Goal: Transaction & Acquisition: Obtain resource

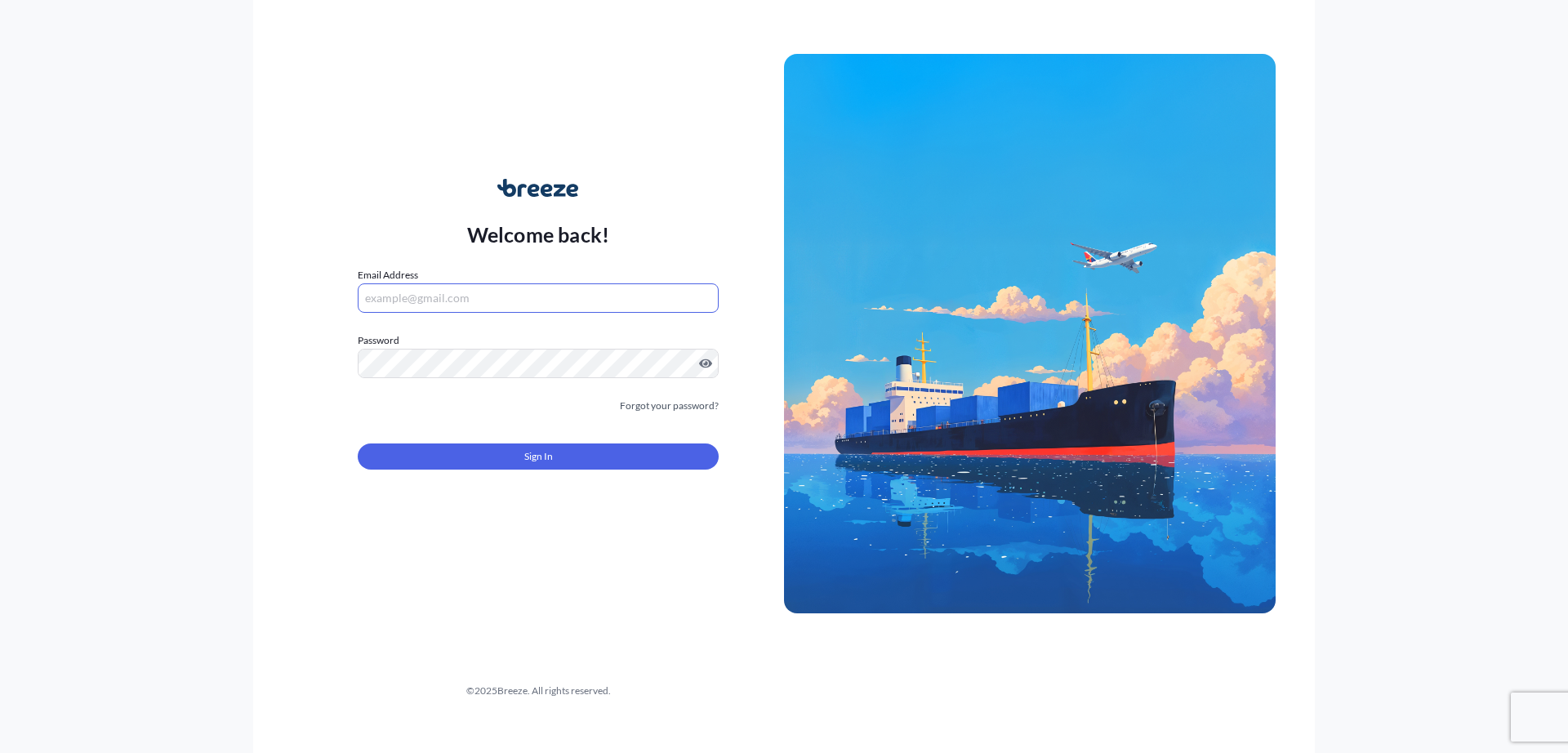
click at [468, 287] on input "Email Address" at bounding box center [538, 298] width 361 height 29
click at [514, 299] on input "Email Address" at bounding box center [538, 298] width 361 height 29
paste input "[EMAIL_ADDRESS][DOMAIN_NAME]"
type input "[EMAIL_ADDRESS][DOMAIN_NAME]"
click at [425, 350] on div "Password Must include: Upper & lower case letters Symbols (!@#$) A number At le…" at bounding box center [538, 354] width 361 height 46
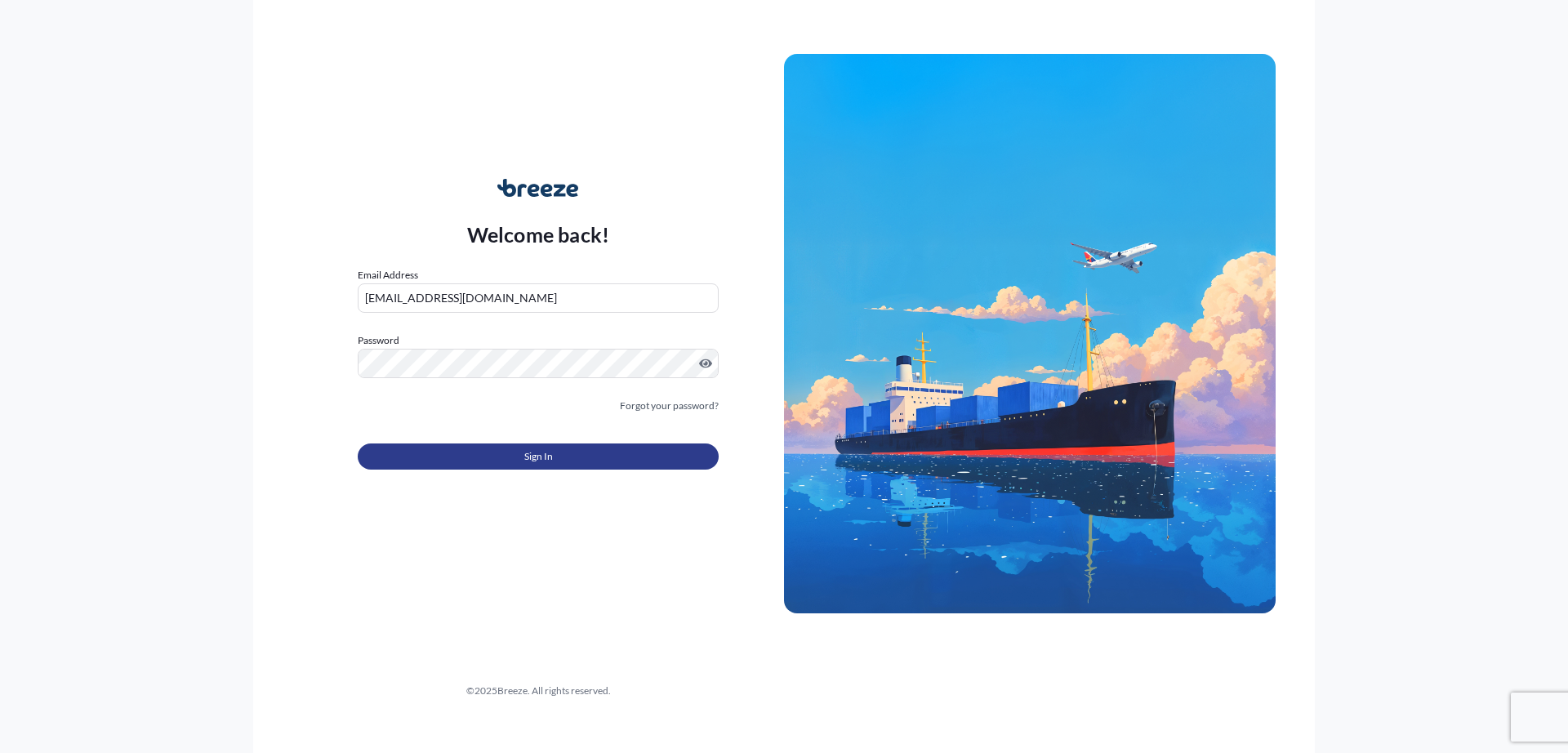
click at [571, 460] on button "Sign In" at bounding box center [538, 456] width 361 height 26
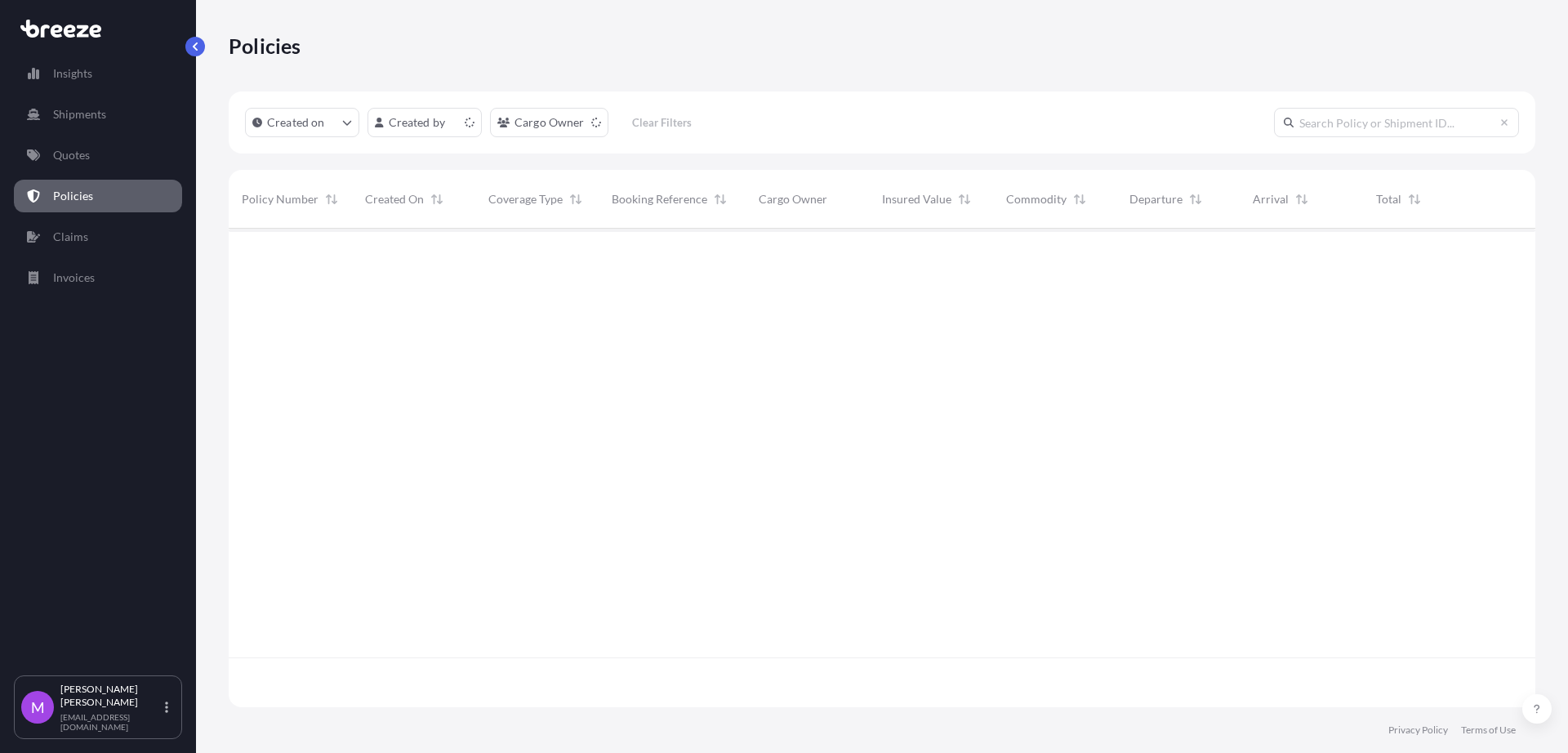
scroll to position [472, 1292]
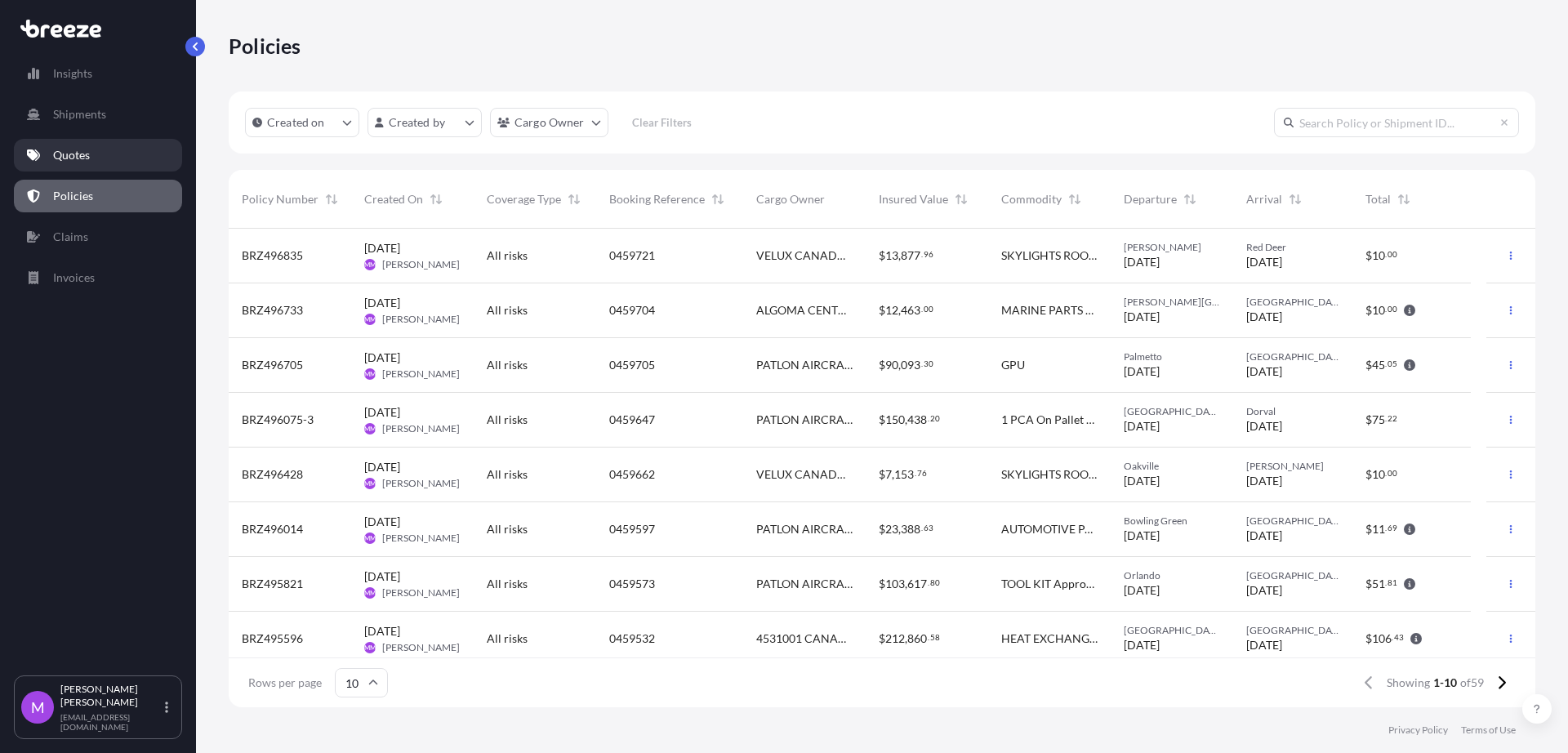
click at [98, 158] on link "Quotes" at bounding box center [98, 155] width 168 height 32
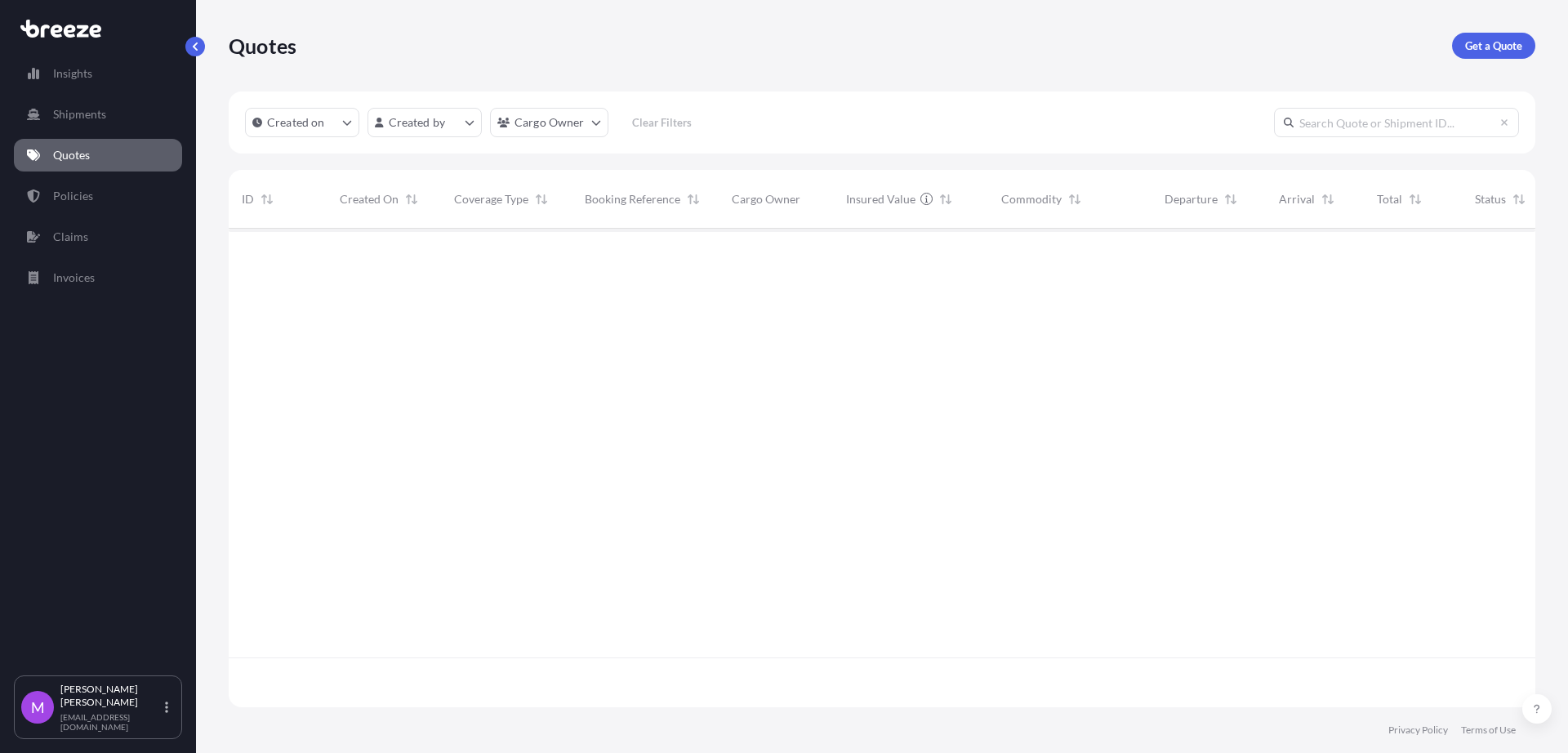
scroll to position [472, 1292]
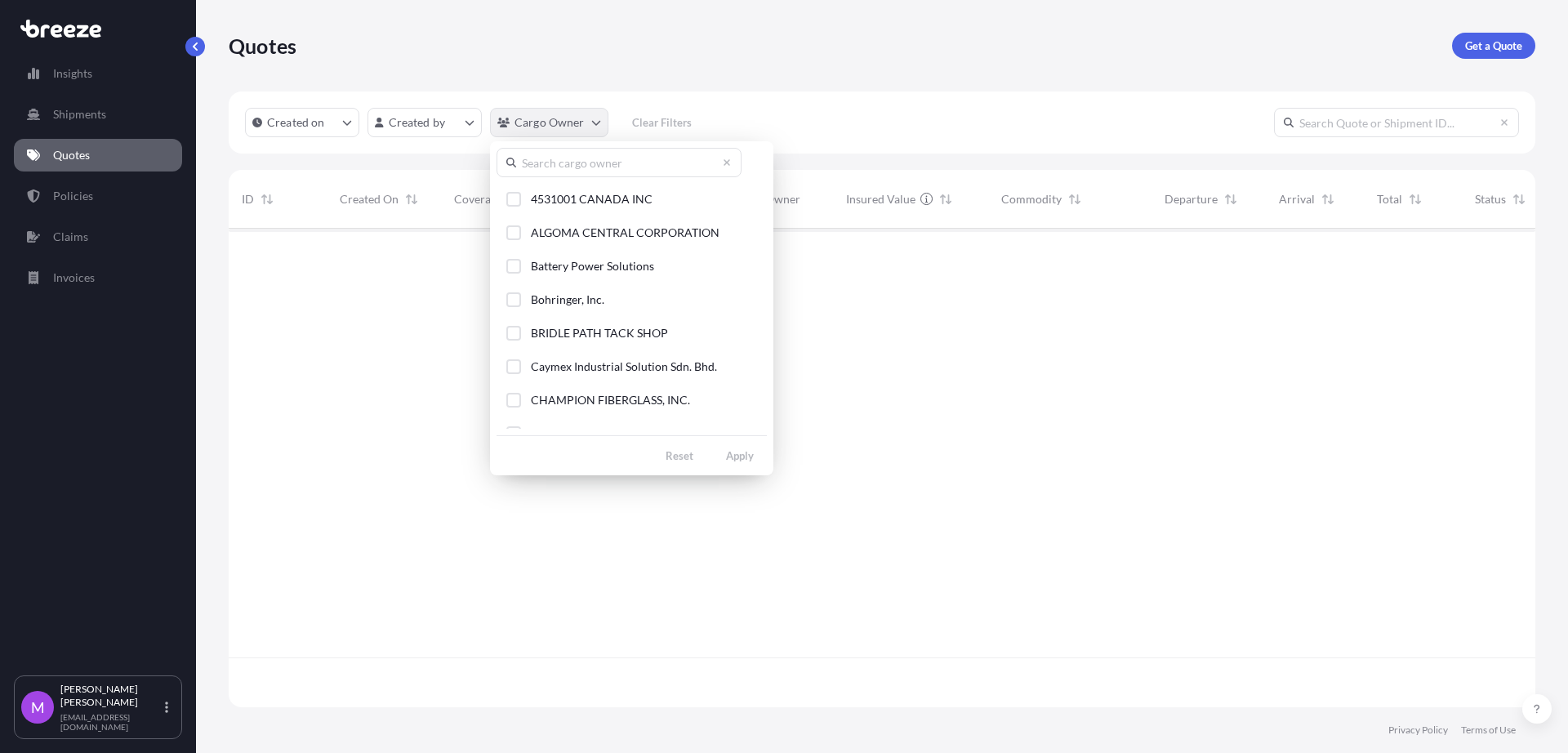
click at [585, 127] on html "Insights Shipments Quotes Policies Claims Invoices M [PERSON_NAME] [EMAIL_ADDRE…" at bounding box center [784, 376] width 1568 height 753
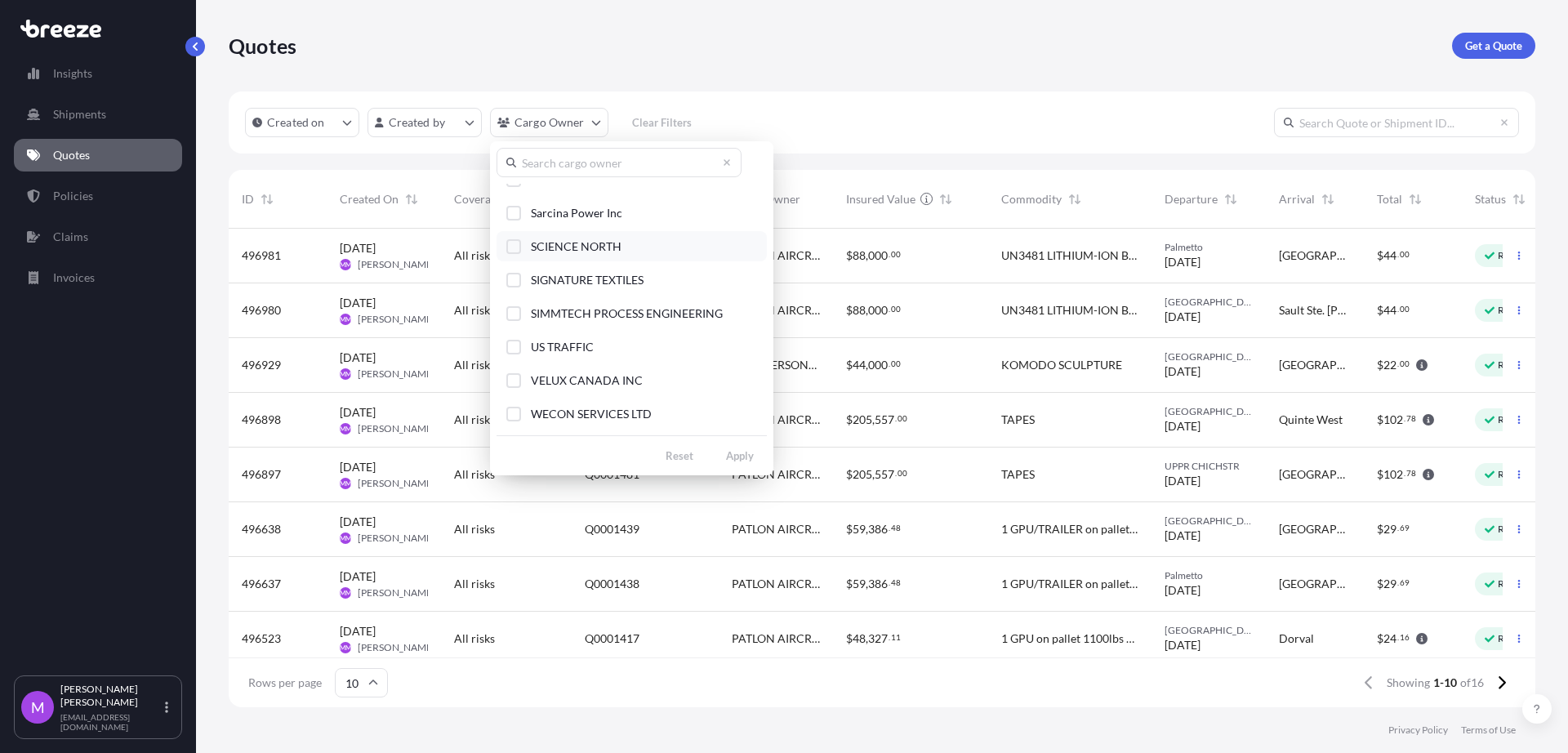
click at [514, 252] on div "Select Option" at bounding box center [514, 247] width 15 height 15
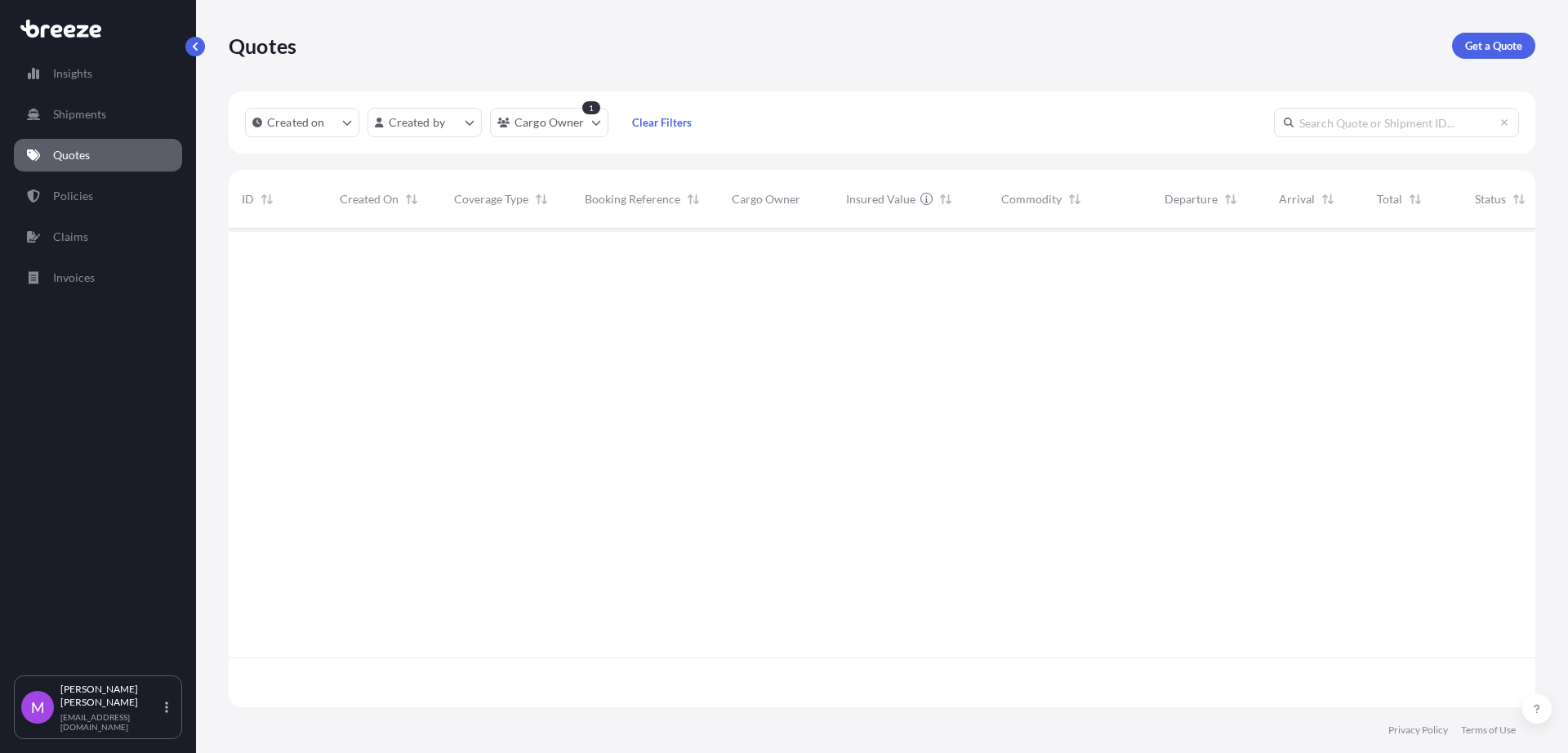
scroll to position [522, 1292]
click at [97, 192] on link "Policies" at bounding box center [98, 196] width 168 height 32
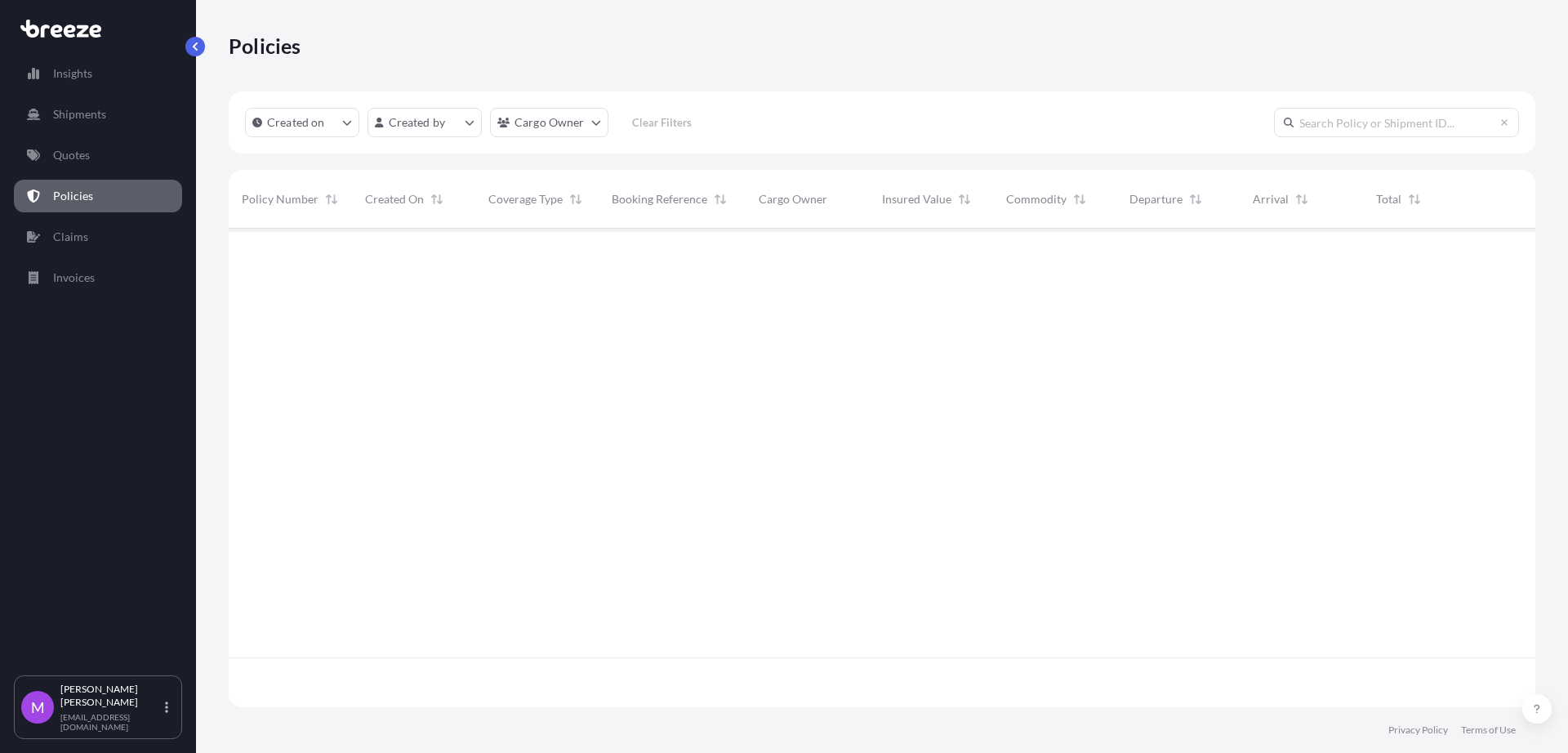
scroll to position [472, 1292]
click at [575, 136] on html "Insights Shipments Quotes Policies Claims Invoices M [PERSON_NAME] [EMAIL_ADDRE…" at bounding box center [784, 376] width 1568 height 753
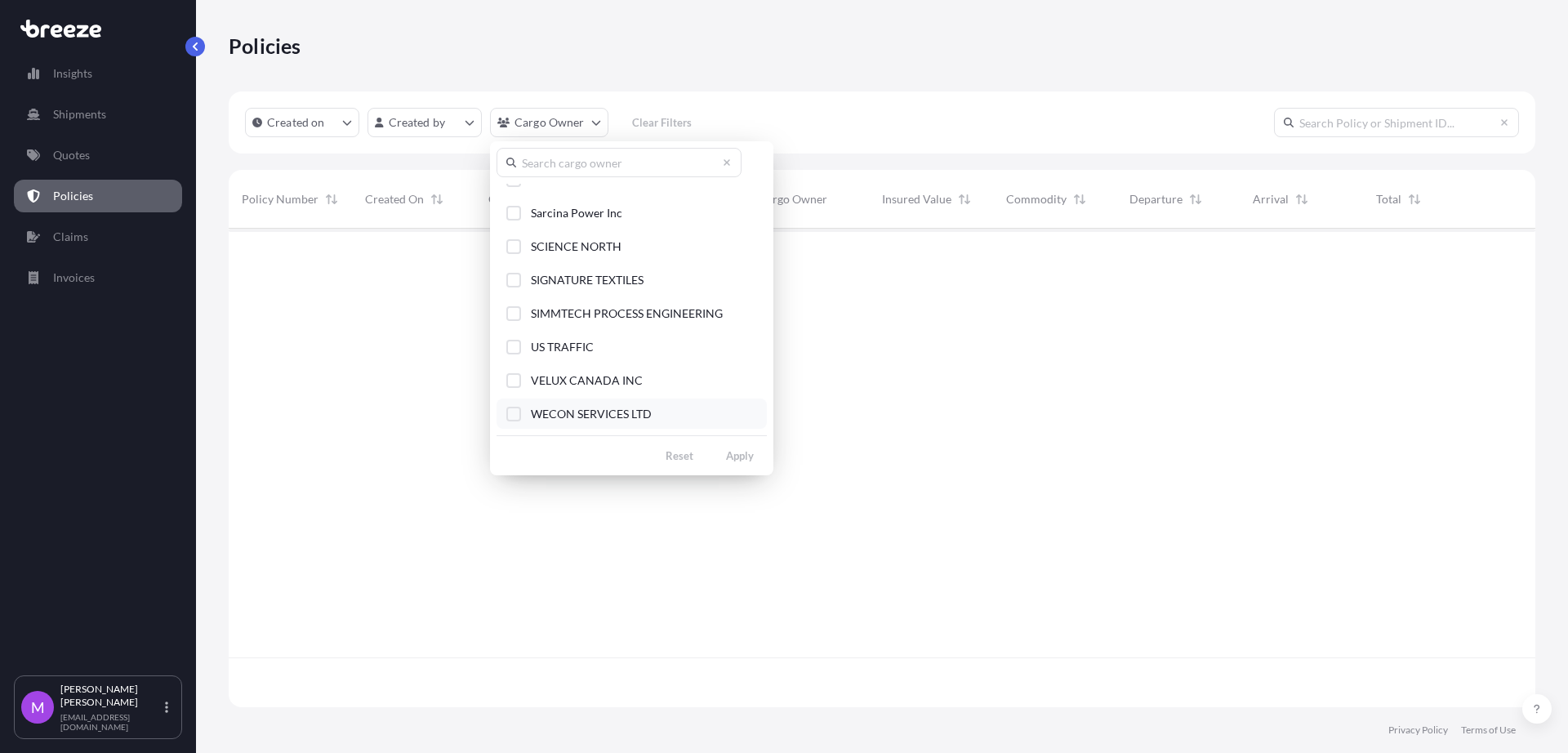
scroll to position [522, 1292]
click at [517, 247] on div "Select Option" at bounding box center [514, 247] width 15 height 15
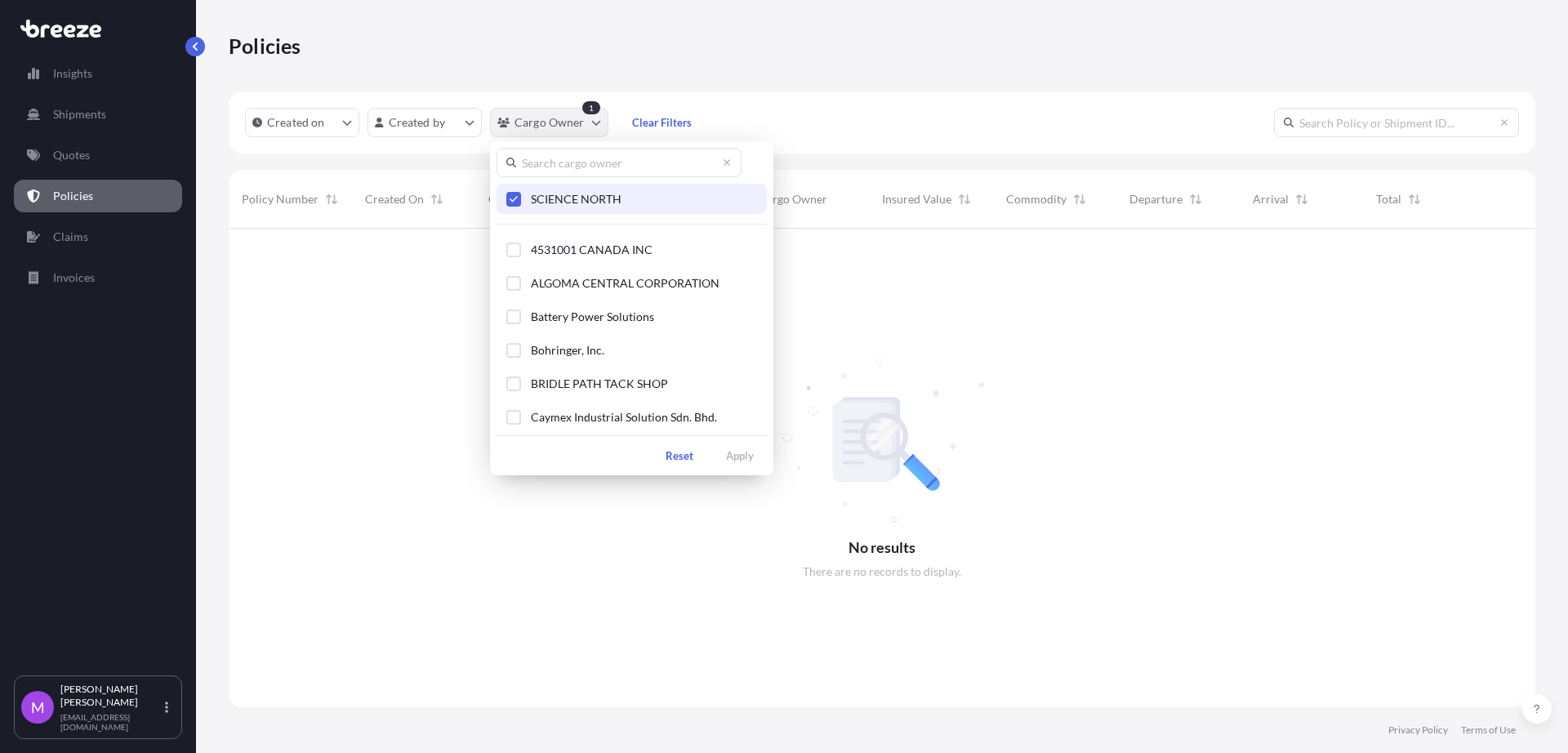
click at [533, 123] on html "Insights Shipments Quotes Policies Claims Invoices M [PERSON_NAME] [EMAIL_ADDRE…" at bounding box center [784, 376] width 1568 height 753
drag, startPoint x: 584, startPoint y: 204, endPoint x: 607, endPoint y: 206, distance: 23.1
click at [586, 204] on span "SCIENCE NORTH" at bounding box center [576, 200] width 91 height 17
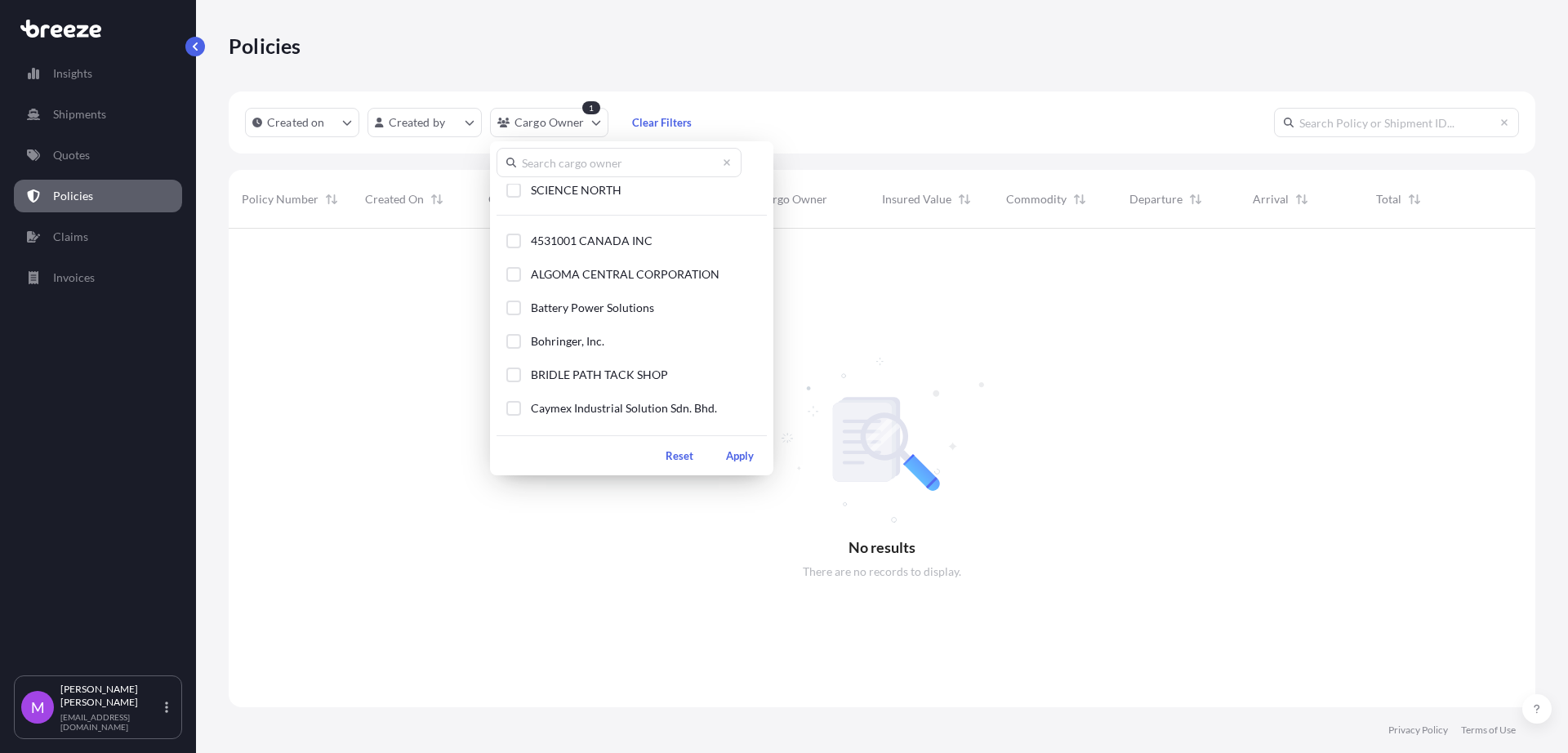
scroll to position [0, 0]
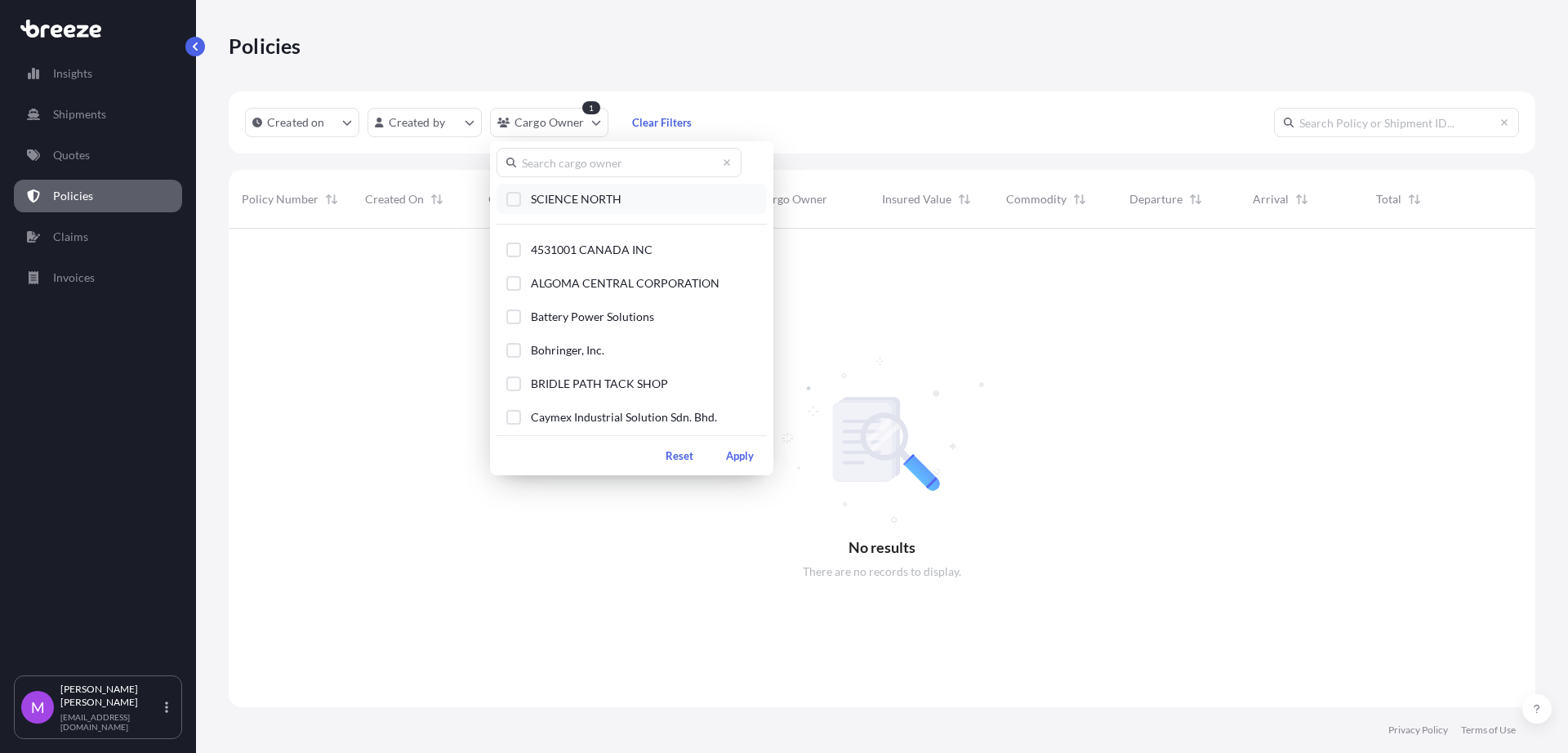
click at [512, 201] on div "Select Option" at bounding box center [514, 200] width 15 height 15
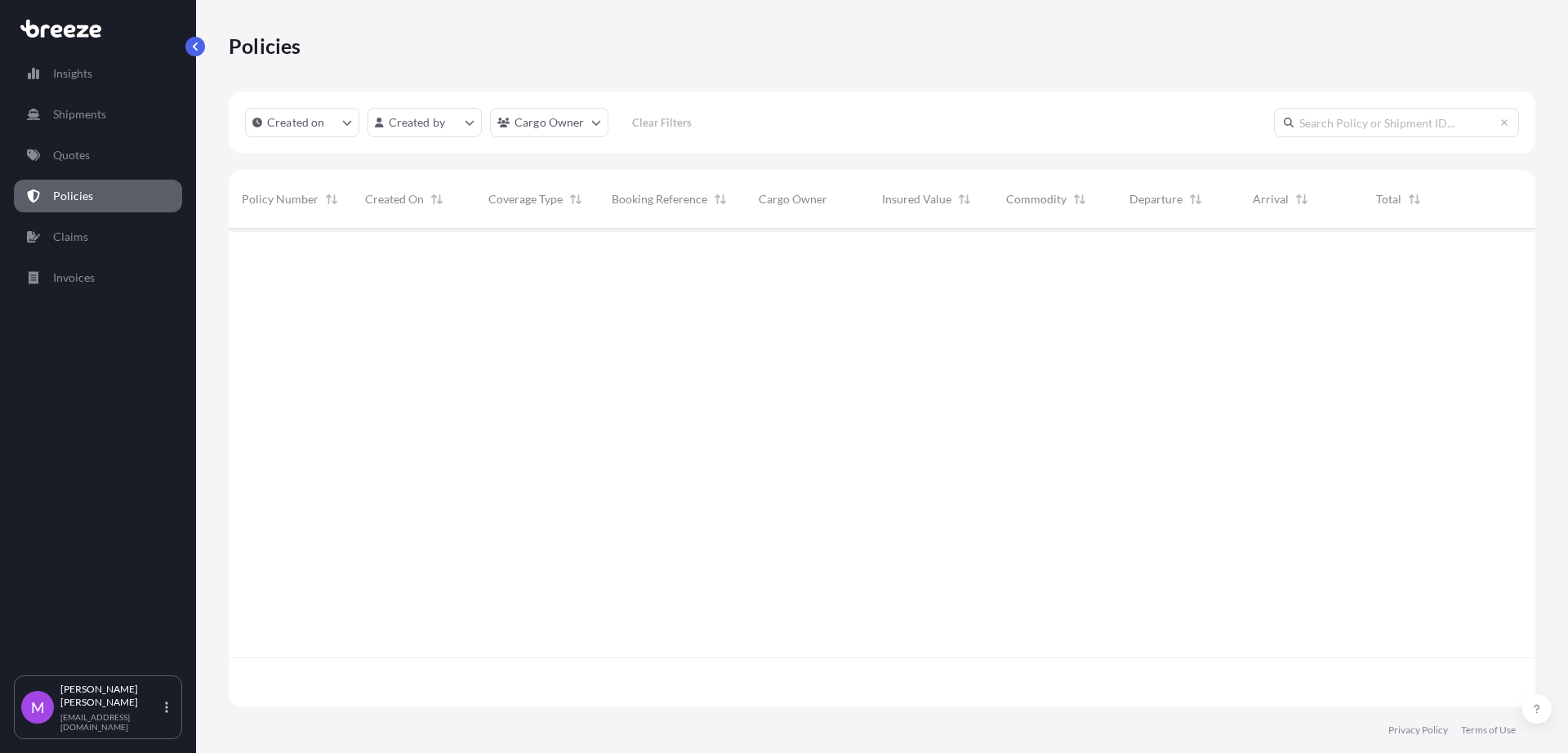
scroll to position [472, 1292]
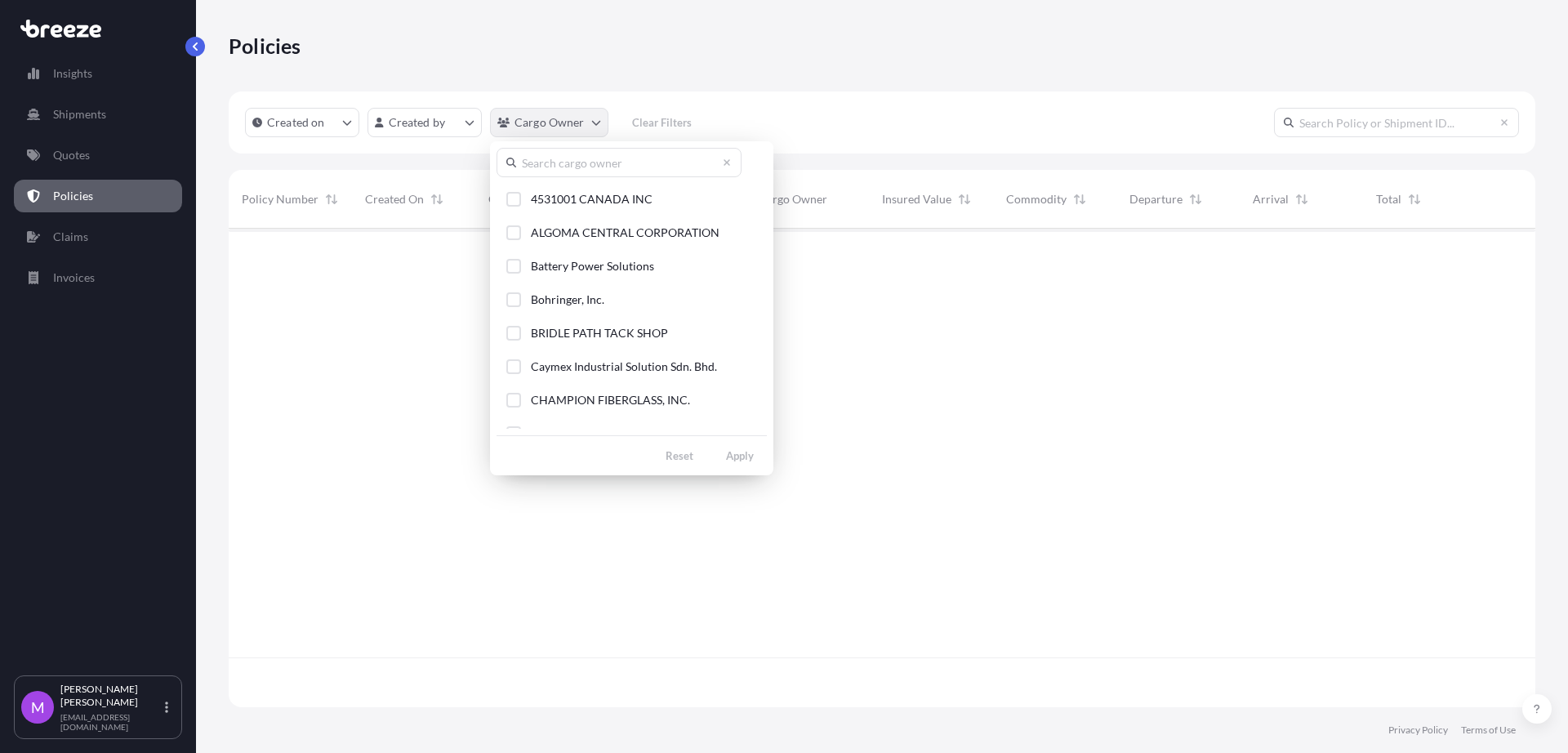
click at [569, 126] on html "Insights Shipments Quotes Policies Claims Invoices M [PERSON_NAME] [EMAIL_ADDRE…" at bounding box center [784, 376] width 1568 height 753
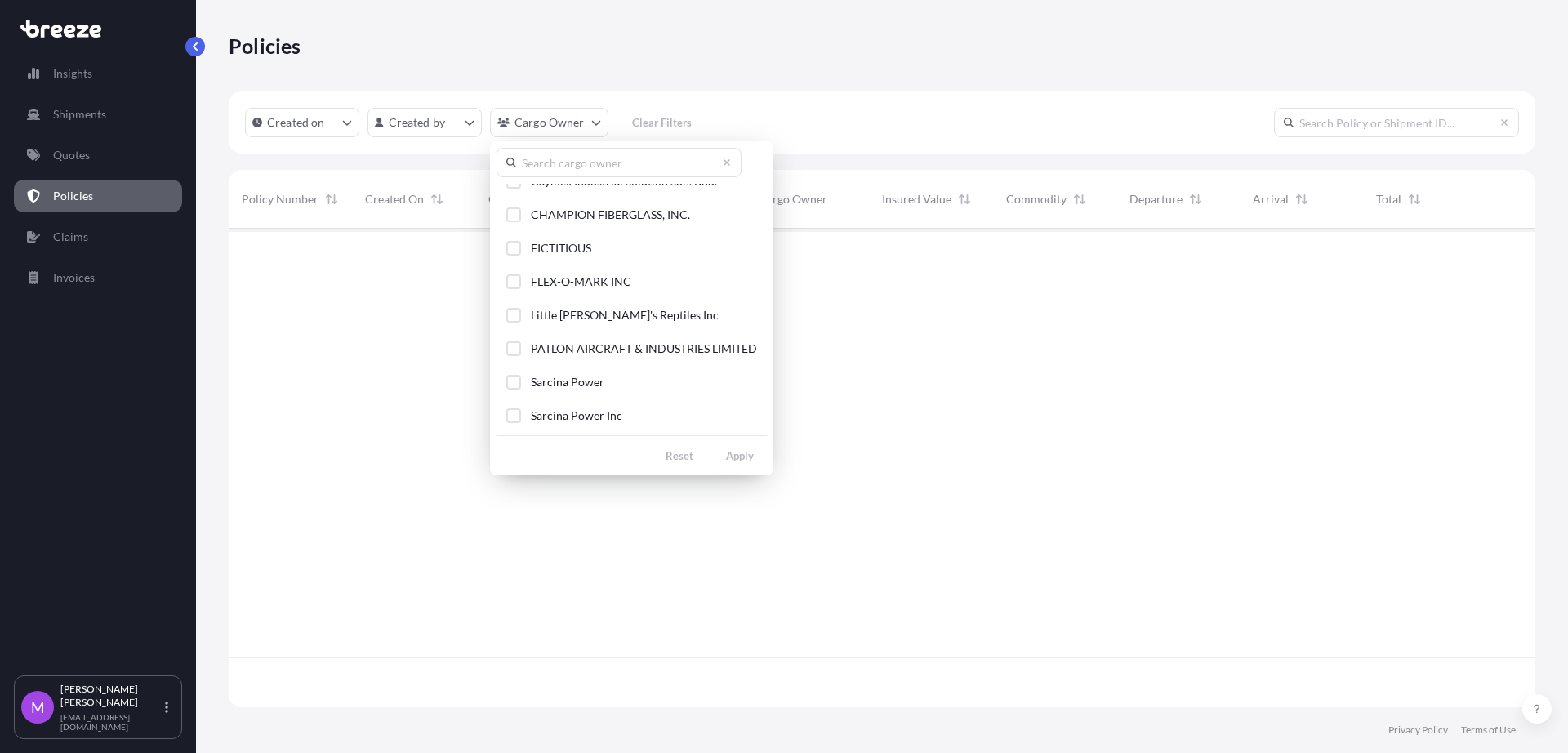
scroll to position [388, 0]
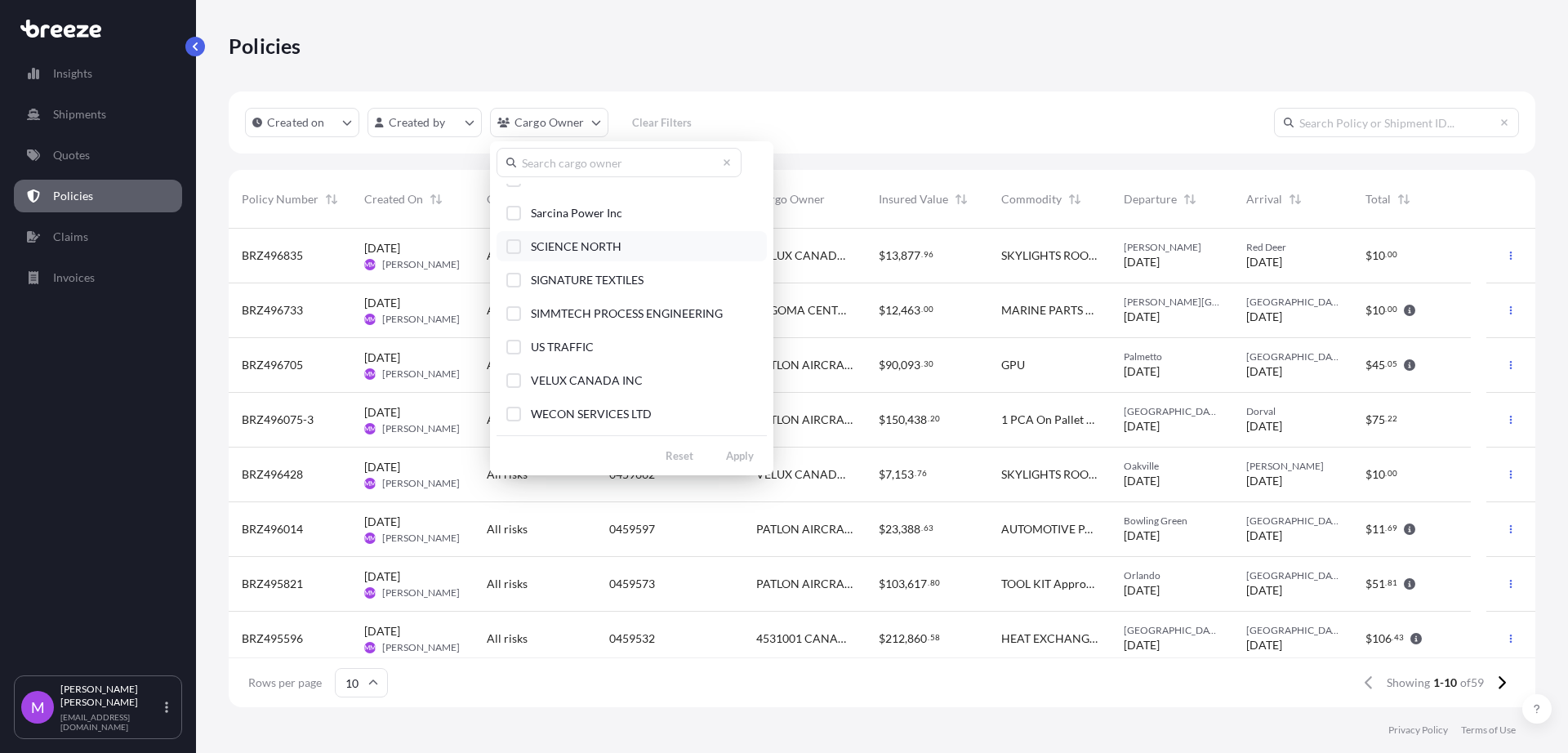
click at [515, 252] on div "Select Option" at bounding box center [514, 247] width 15 height 15
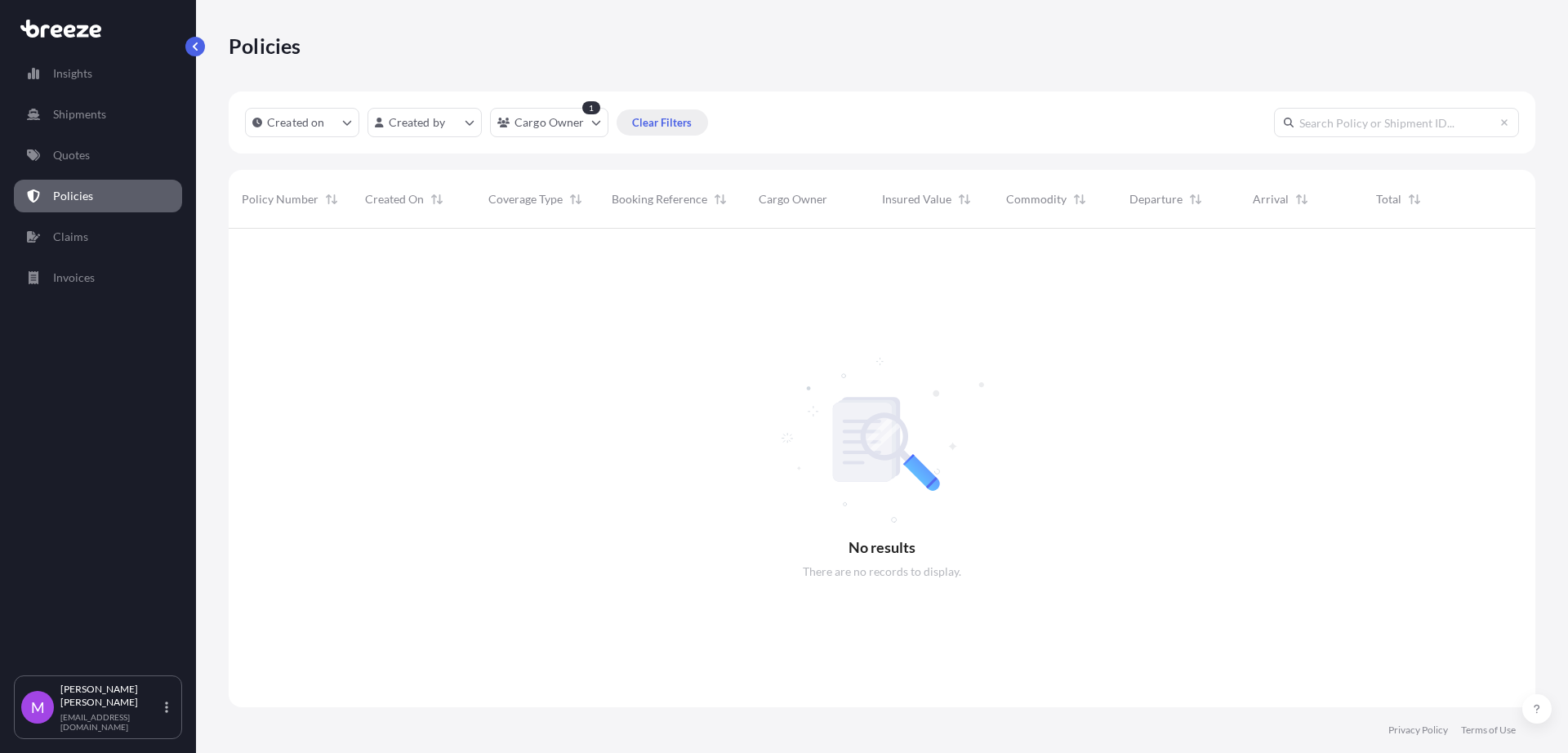
scroll to position [472, 1292]
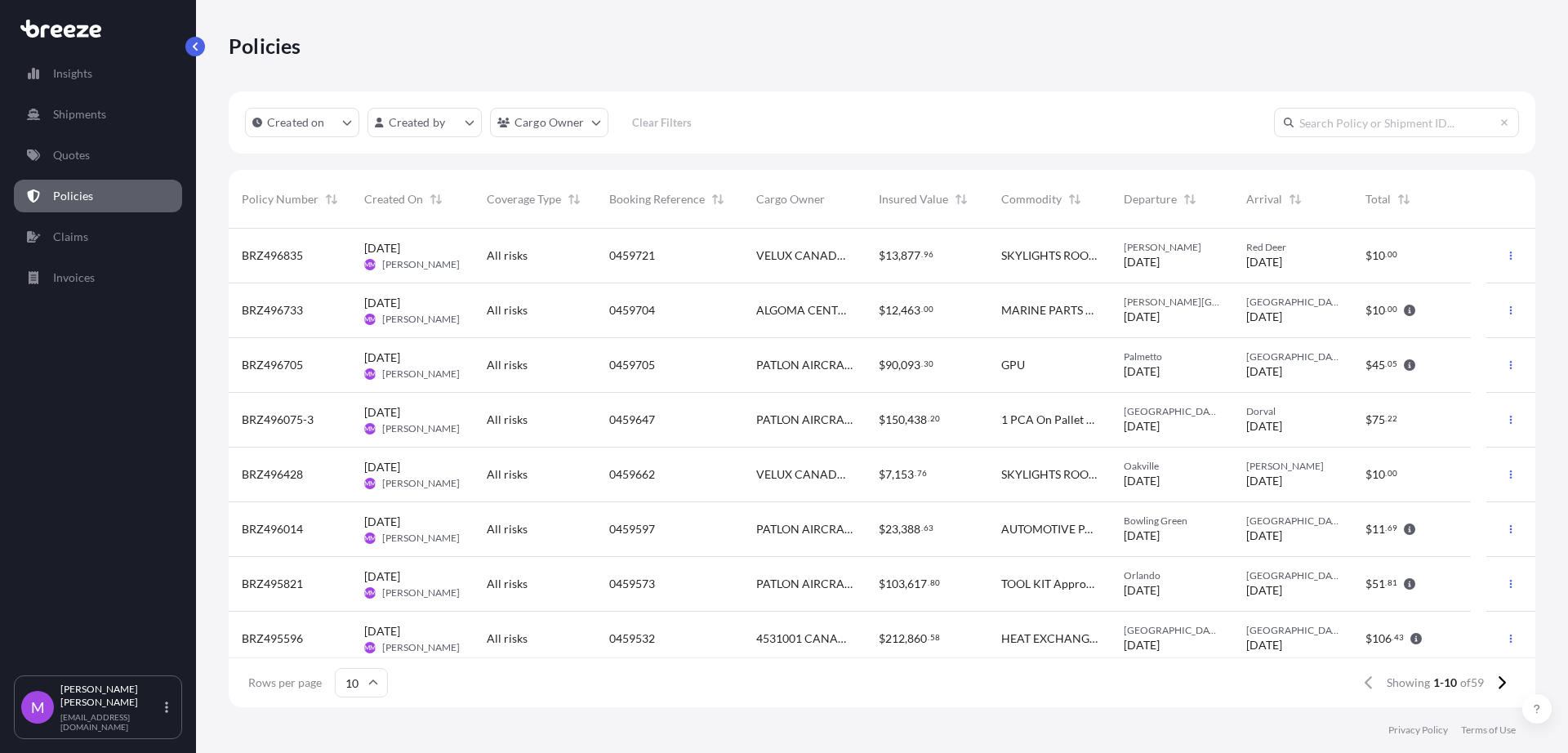
click at [783, 201] on span "Cargo Owner" at bounding box center [791, 200] width 68 height 17
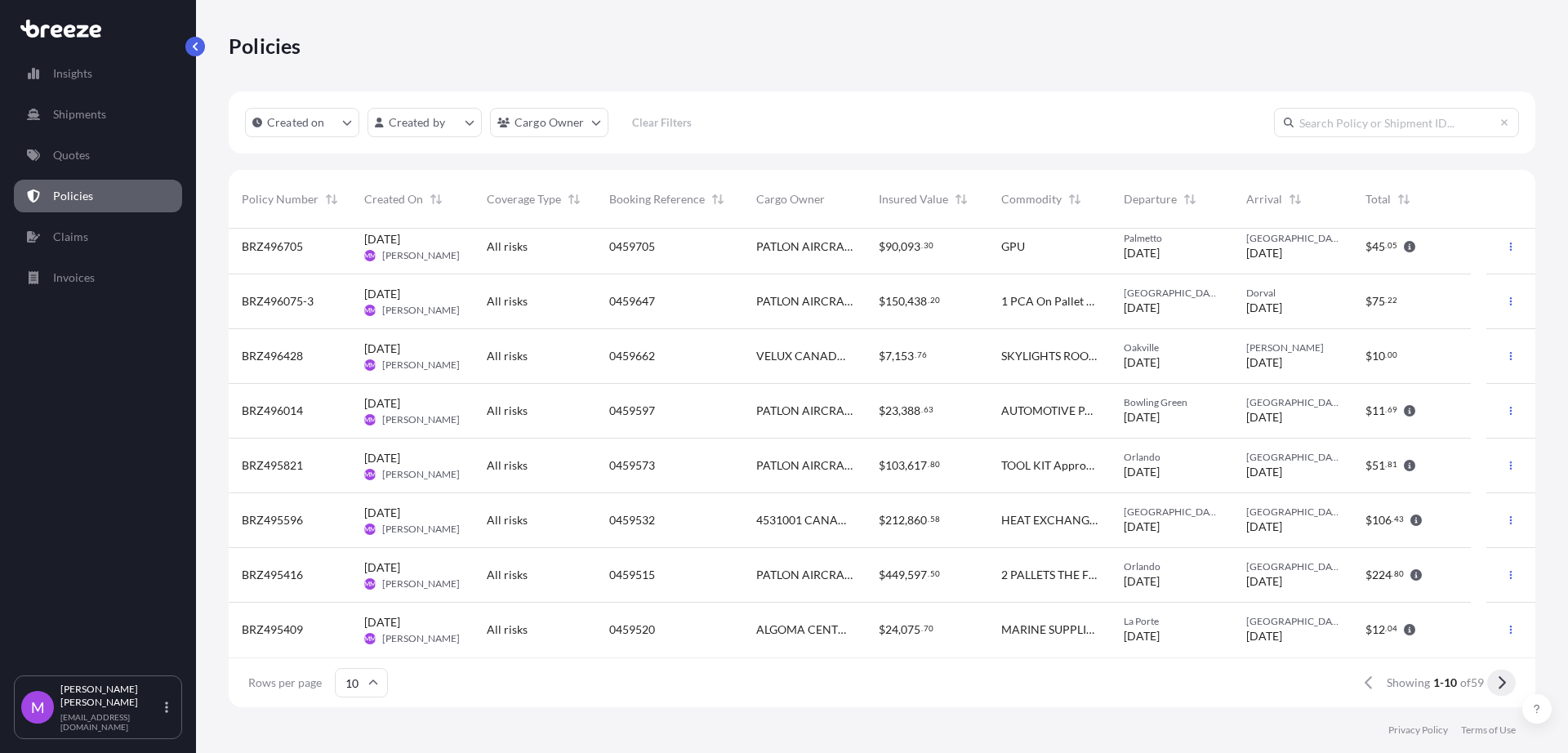
click at [1509, 682] on button at bounding box center [1501, 682] width 28 height 26
click at [1372, 131] on input "text" at bounding box center [1397, 122] width 245 height 29
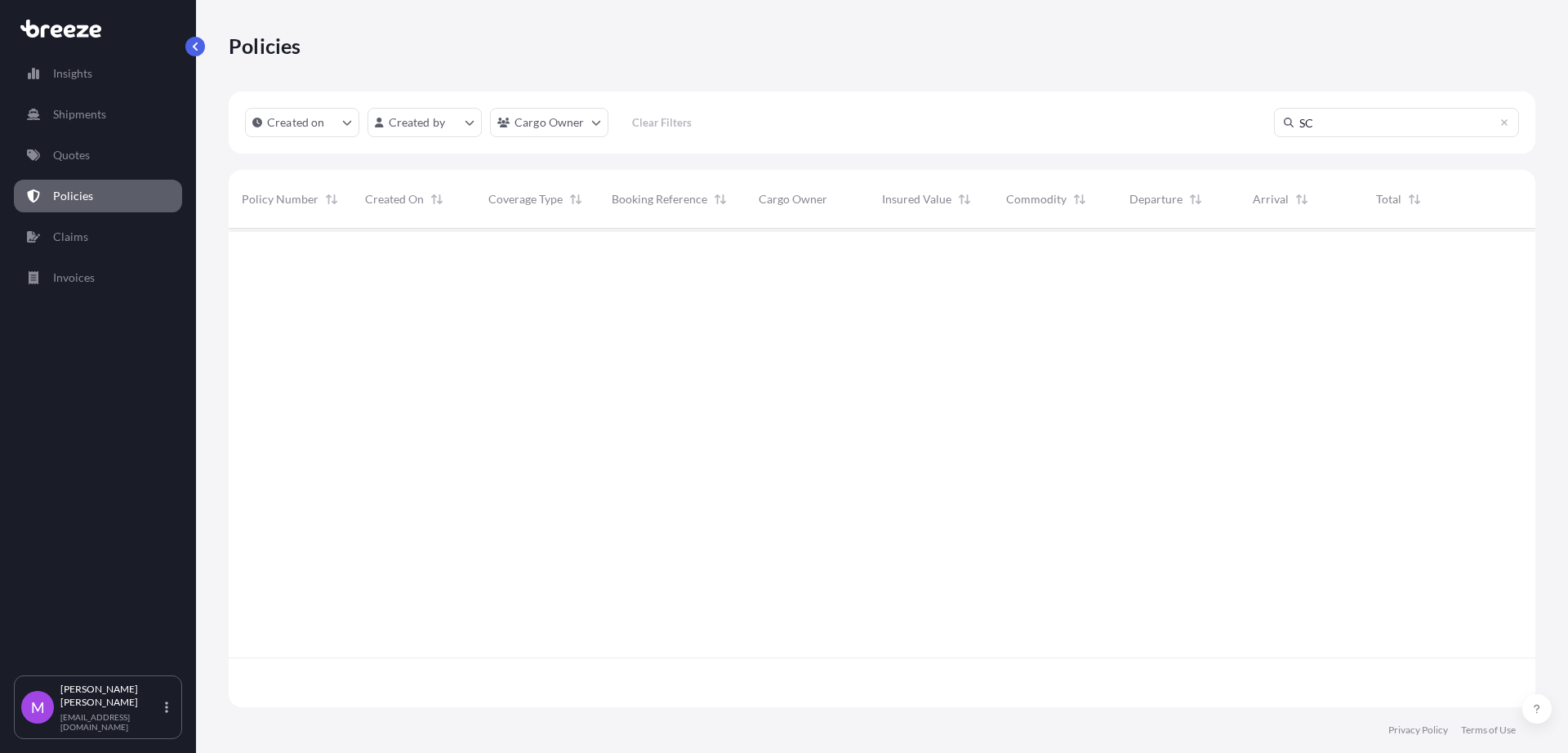
scroll to position [0, 0]
type input "SCIENCE"
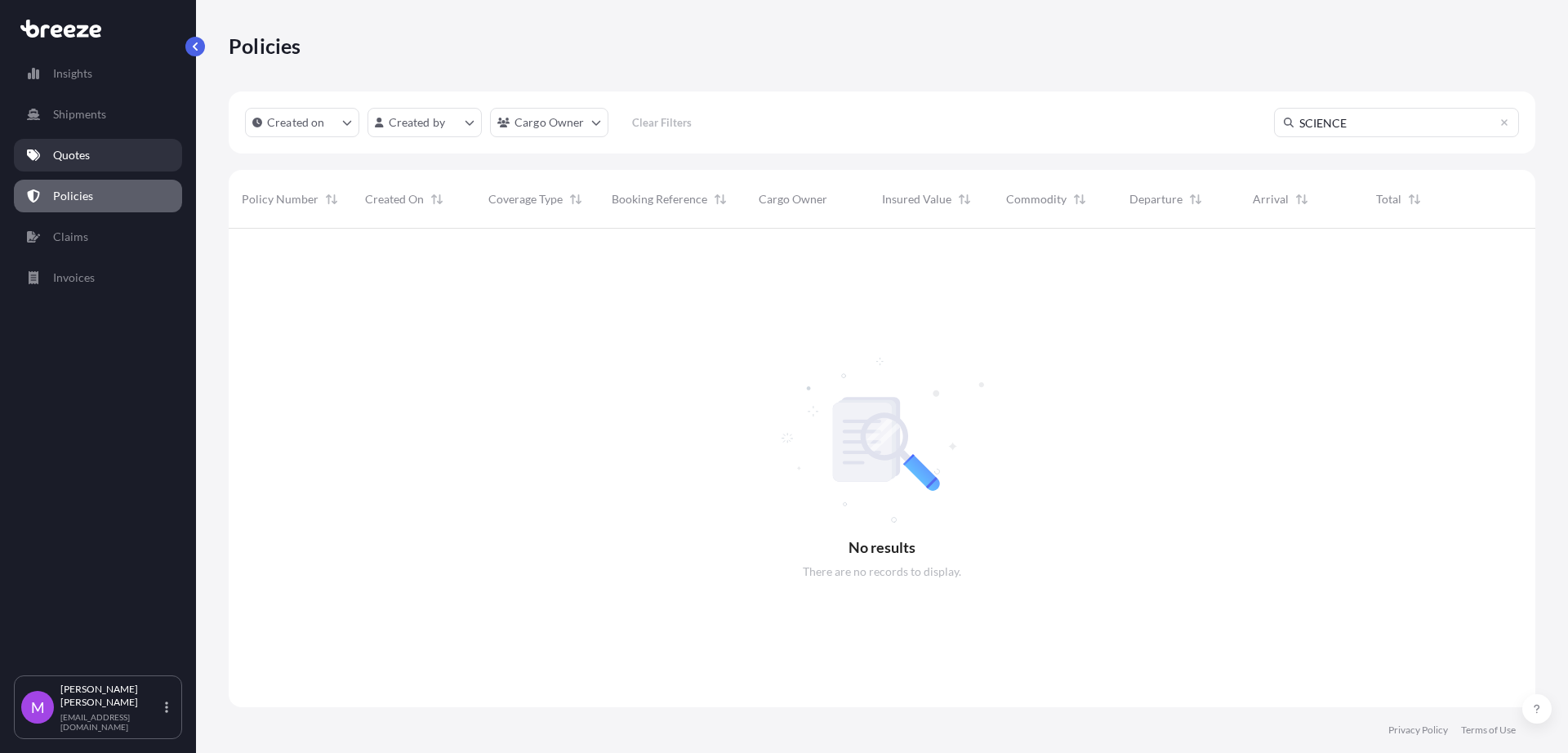
click at [64, 165] on link "Quotes" at bounding box center [98, 155] width 168 height 32
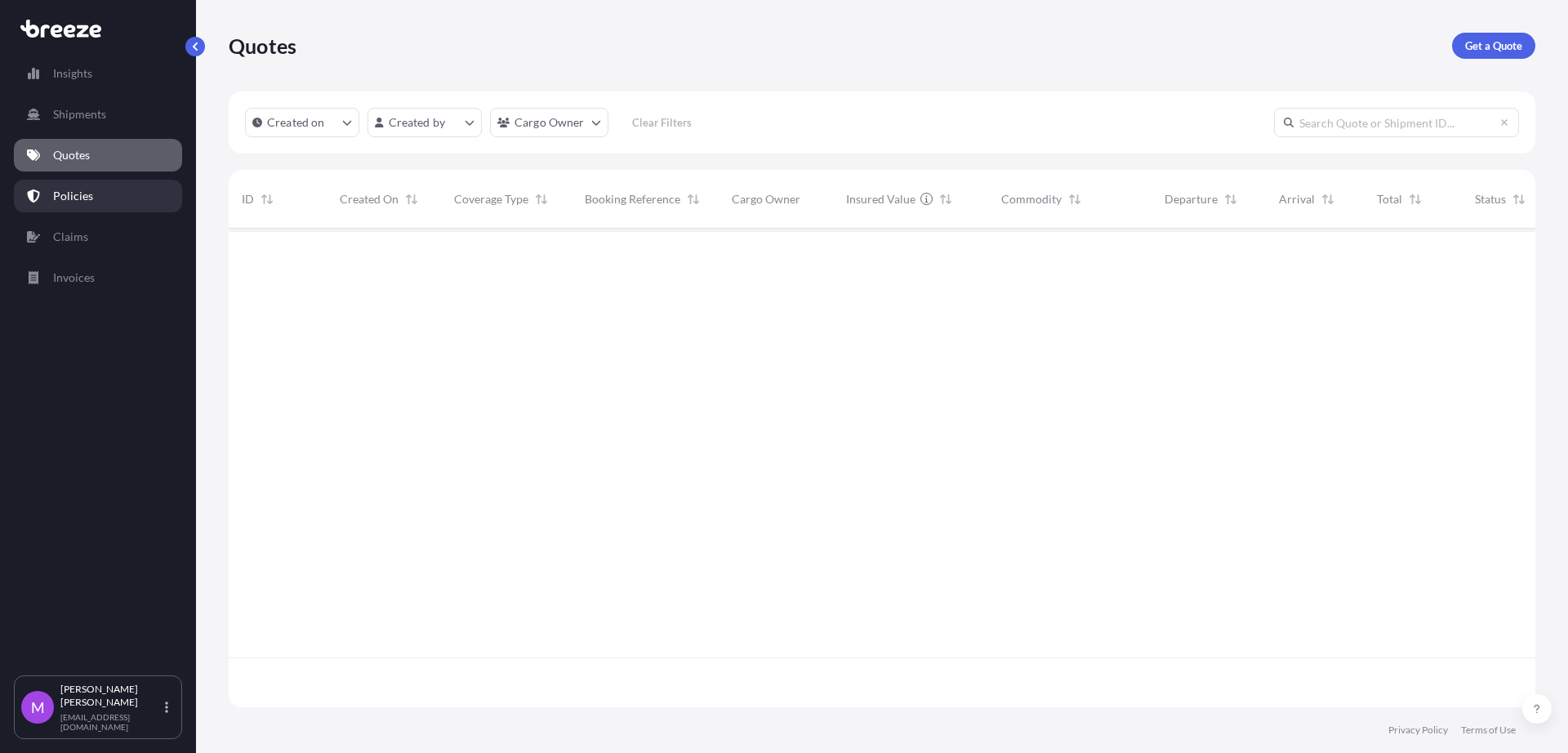
scroll to position [472, 1292]
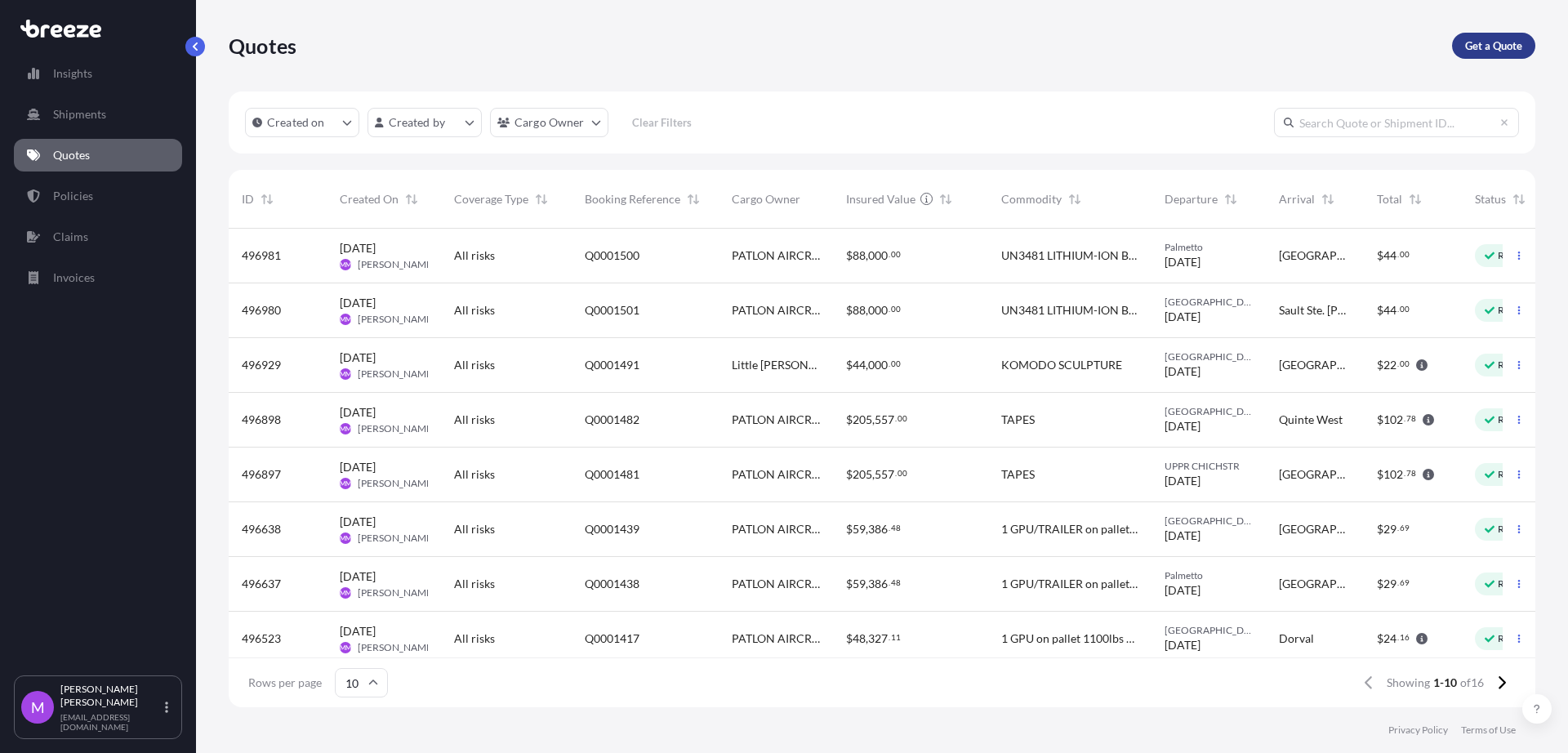
click at [1494, 47] on p "Get a Quote" at bounding box center [1494, 46] width 57 height 17
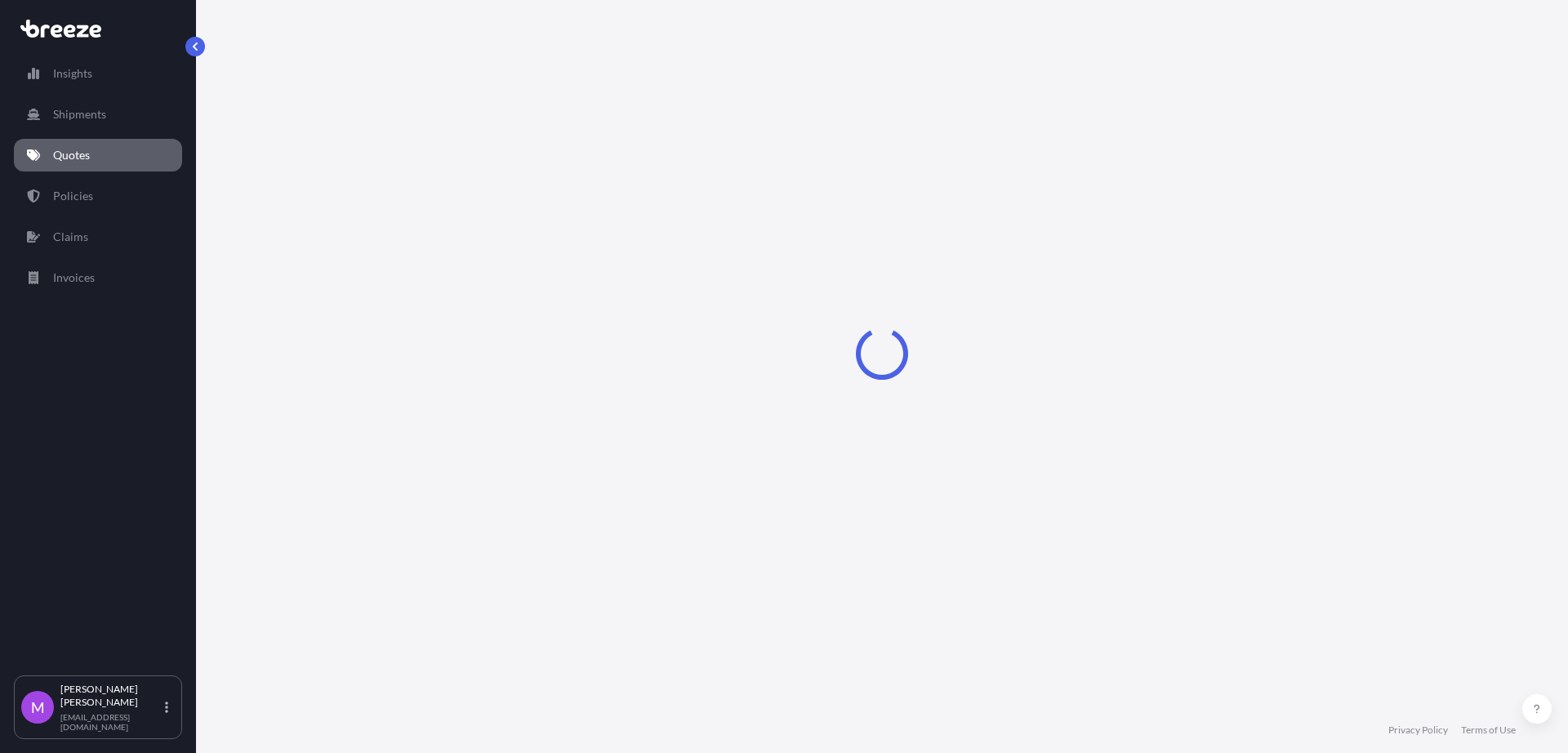
select select "Sea"
select select "1"
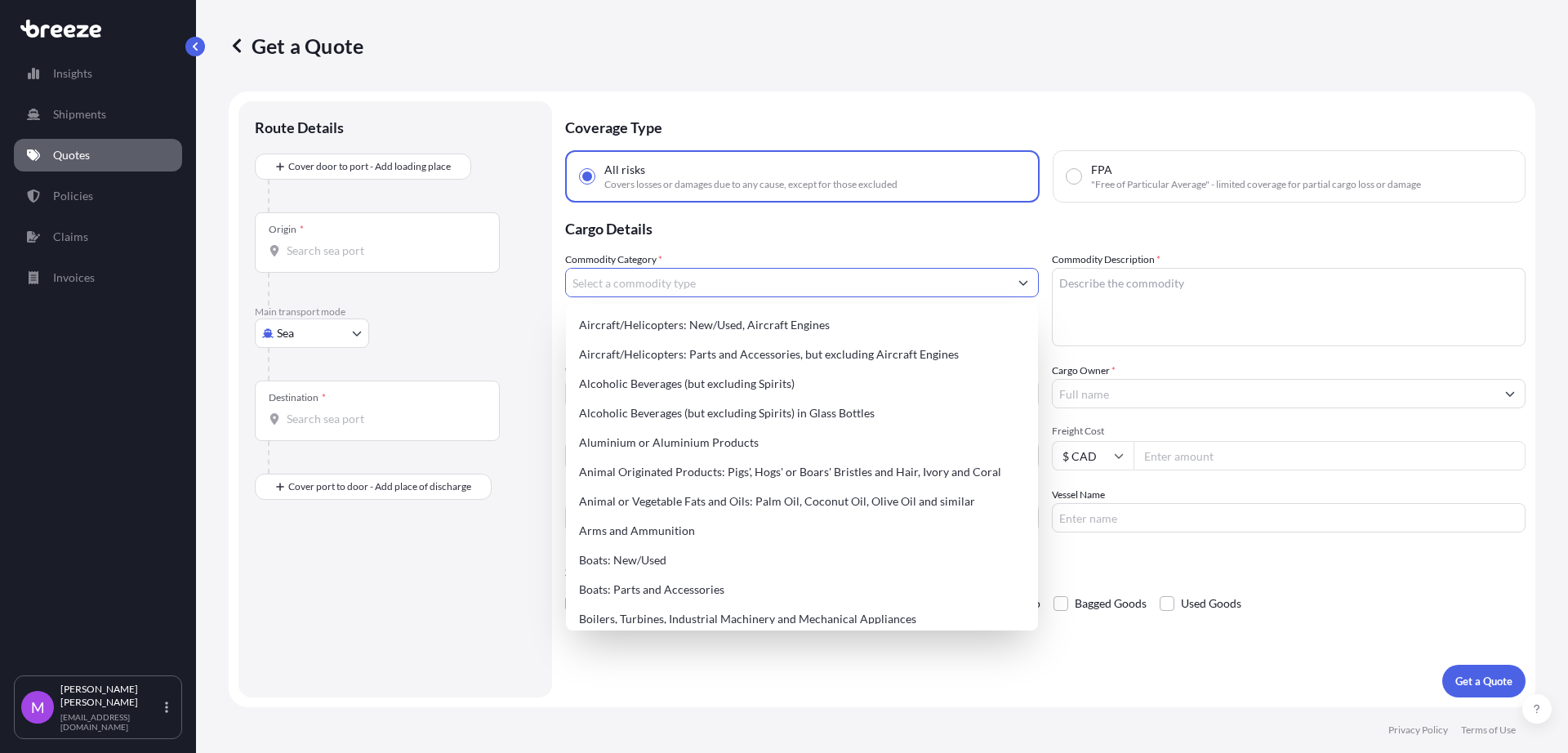
click at [653, 285] on input "Commodity Category *" at bounding box center [787, 282] width 443 height 29
click at [1161, 392] on input "Cargo Owner *" at bounding box center [1274, 393] width 443 height 29
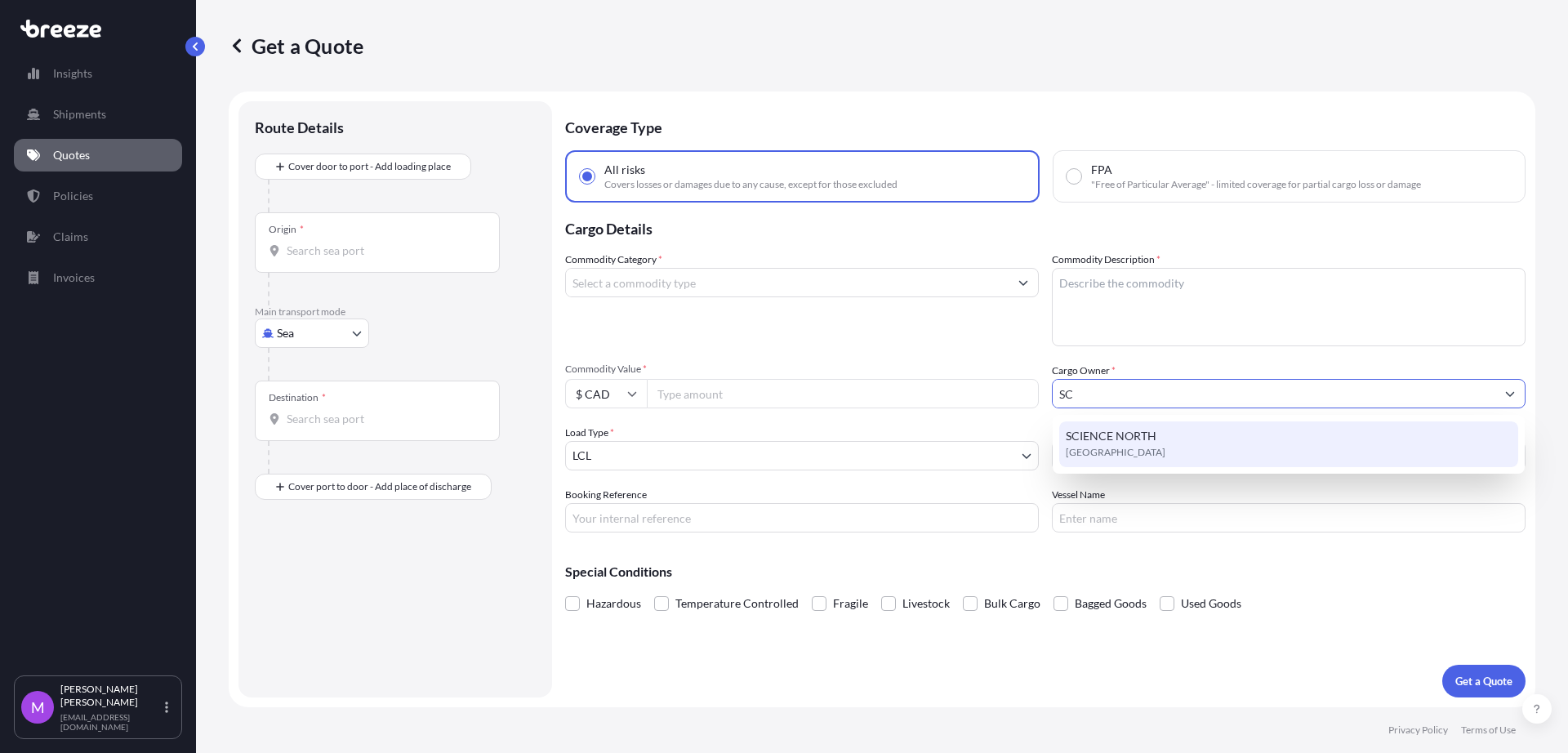
click at [1154, 433] on span "SCIENCE NORTH" at bounding box center [1111, 436] width 91 height 17
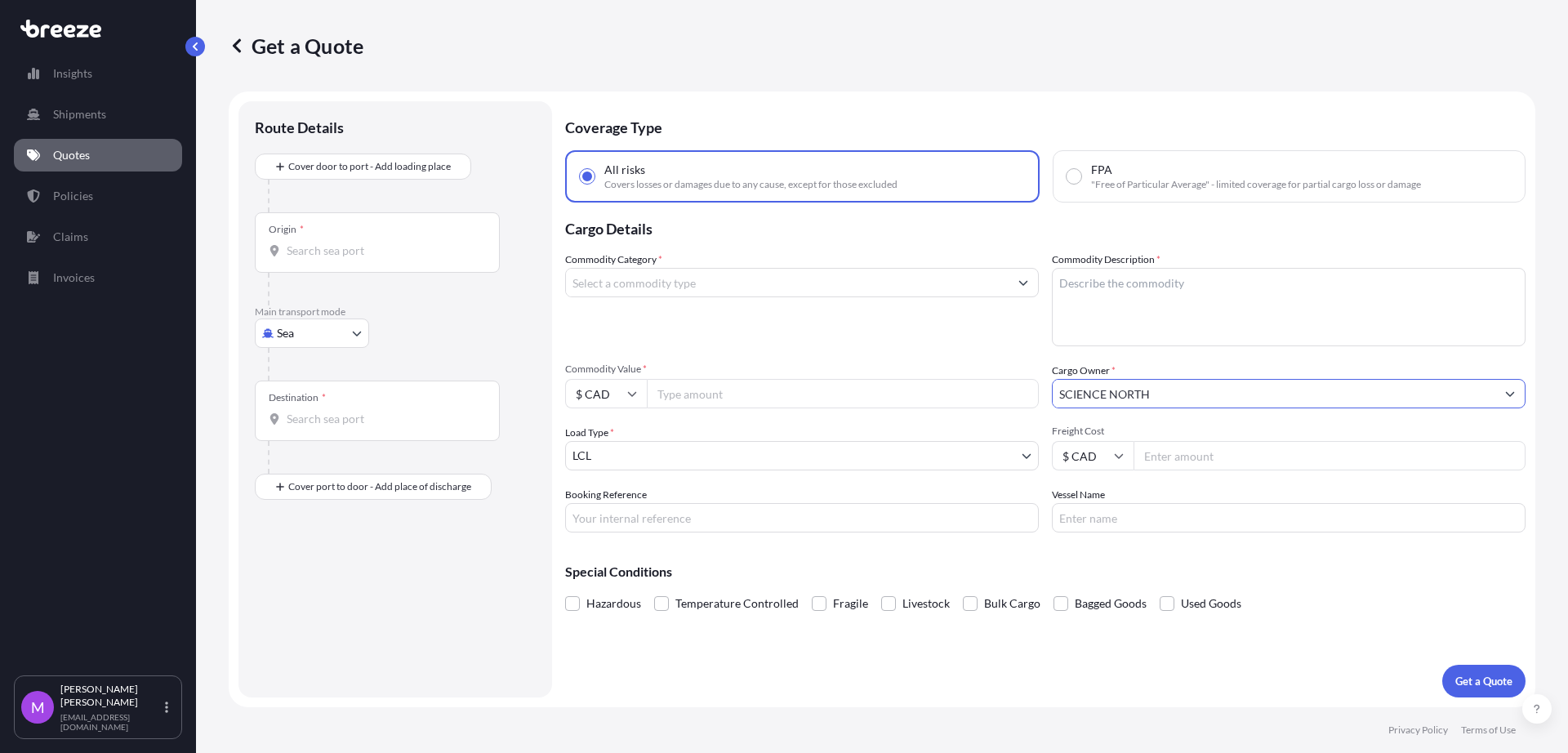
type input "SCIENCE NORTH"
click at [1139, 320] on textarea "Commodity Description *" at bounding box center [1288, 307] width 474 height 78
drag, startPoint x: 1079, startPoint y: 310, endPoint x: 992, endPoint y: 268, distance: 96.6
click at [1079, 310] on textarea "Commodity Description *" at bounding box center [1288, 307] width 474 height 78
paste textarea "EXHIBITS/SHOW MATERIALS"
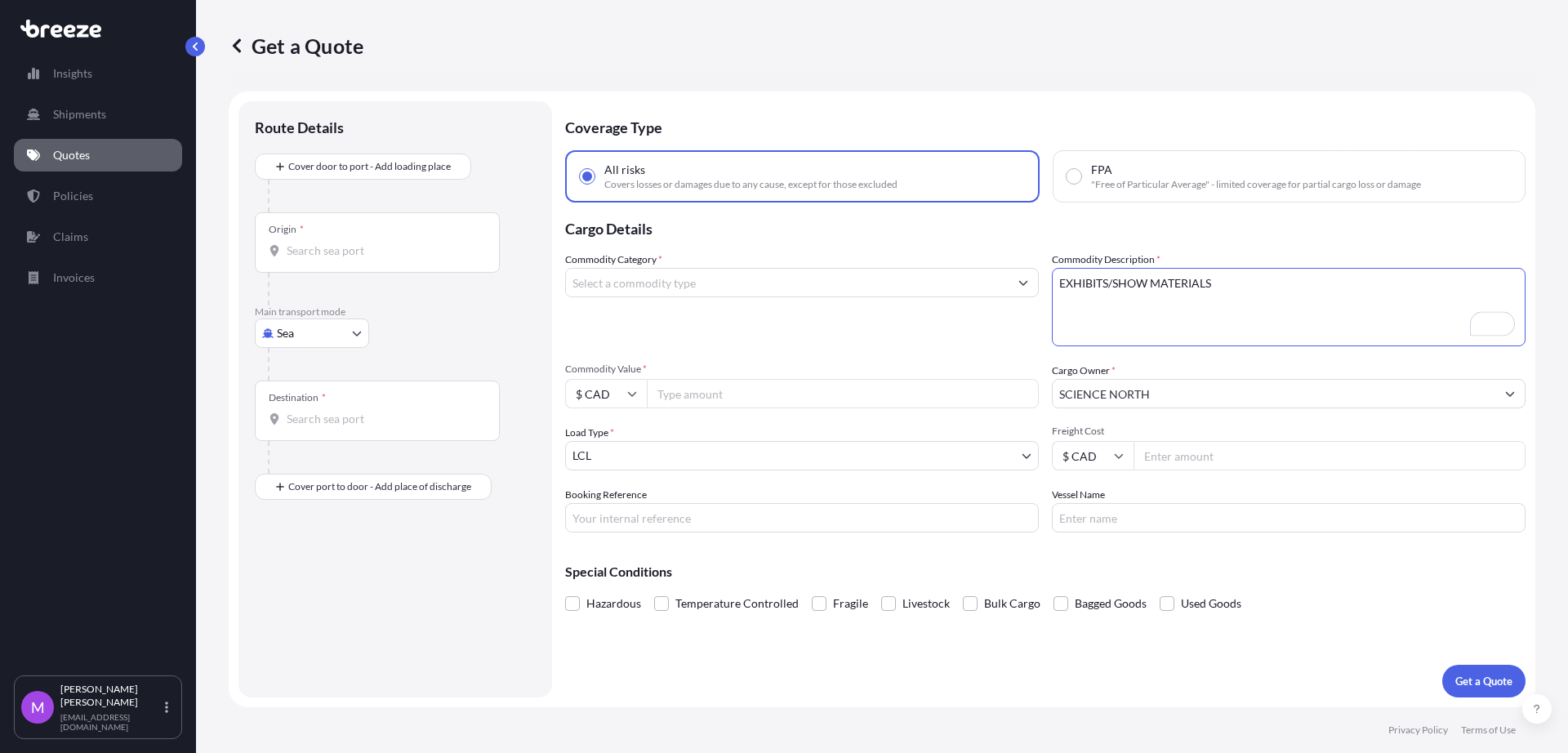
type textarea "EXHIBITS/SHOW MATERIALS"
click at [442, 227] on div "Origin *" at bounding box center [377, 242] width 245 height 61
click at [442, 242] on input "Origin *" at bounding box center [383, 250] width 193 height 17
click at [387, 250] on input "Origin * Please select an origin" at bounding box center [383, 250] width 193 height 17
paste input "KITCHENER, [GEOGRAPHIC_DATA]"
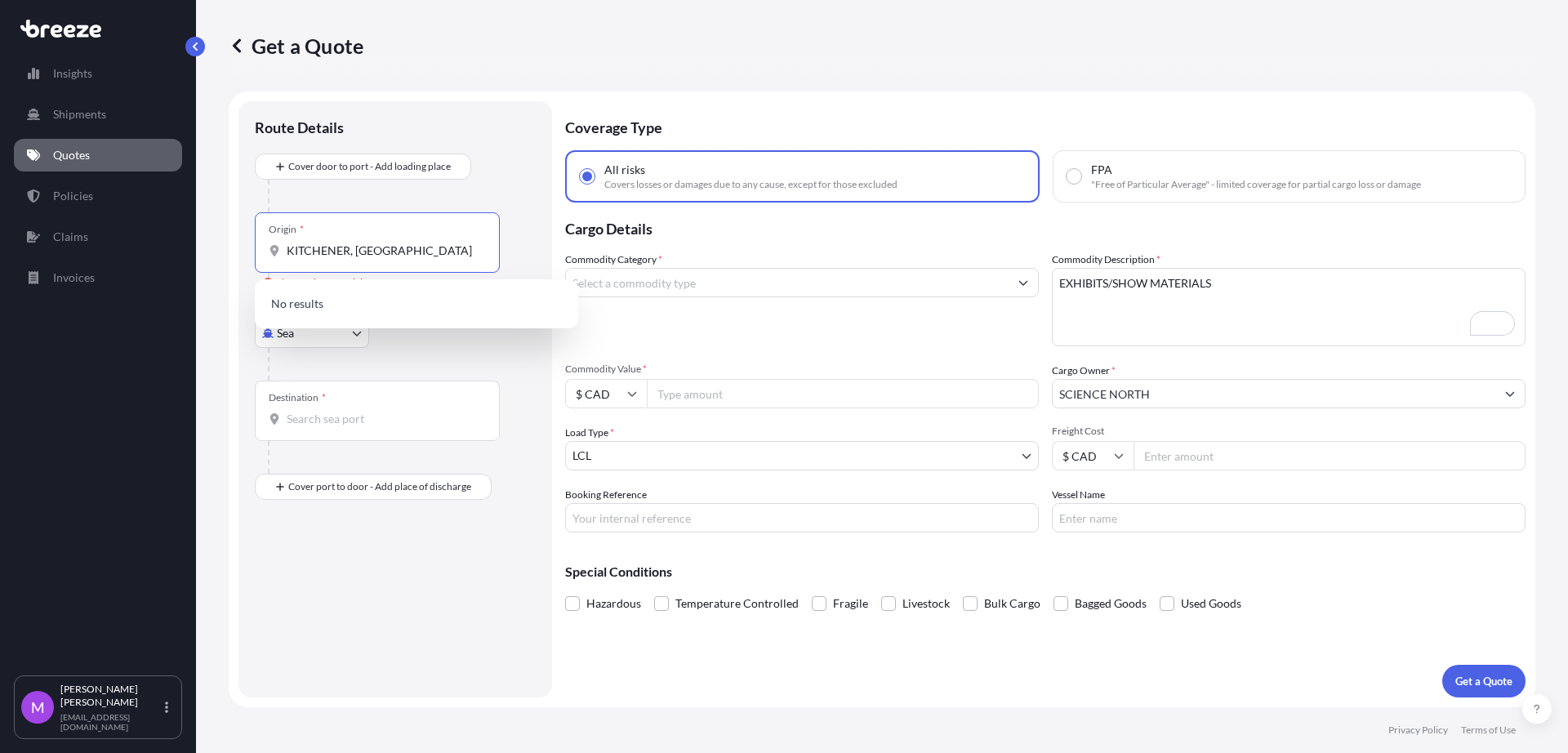
type input "KITCHENER, [GEOGRAPHIC_DATA]"
click at [350, 337] on body "0 options available. Insights Shipments Quotes Policies Claims Invoices M [PERS…" at bounding box center [784, 376] width 1568 height 753
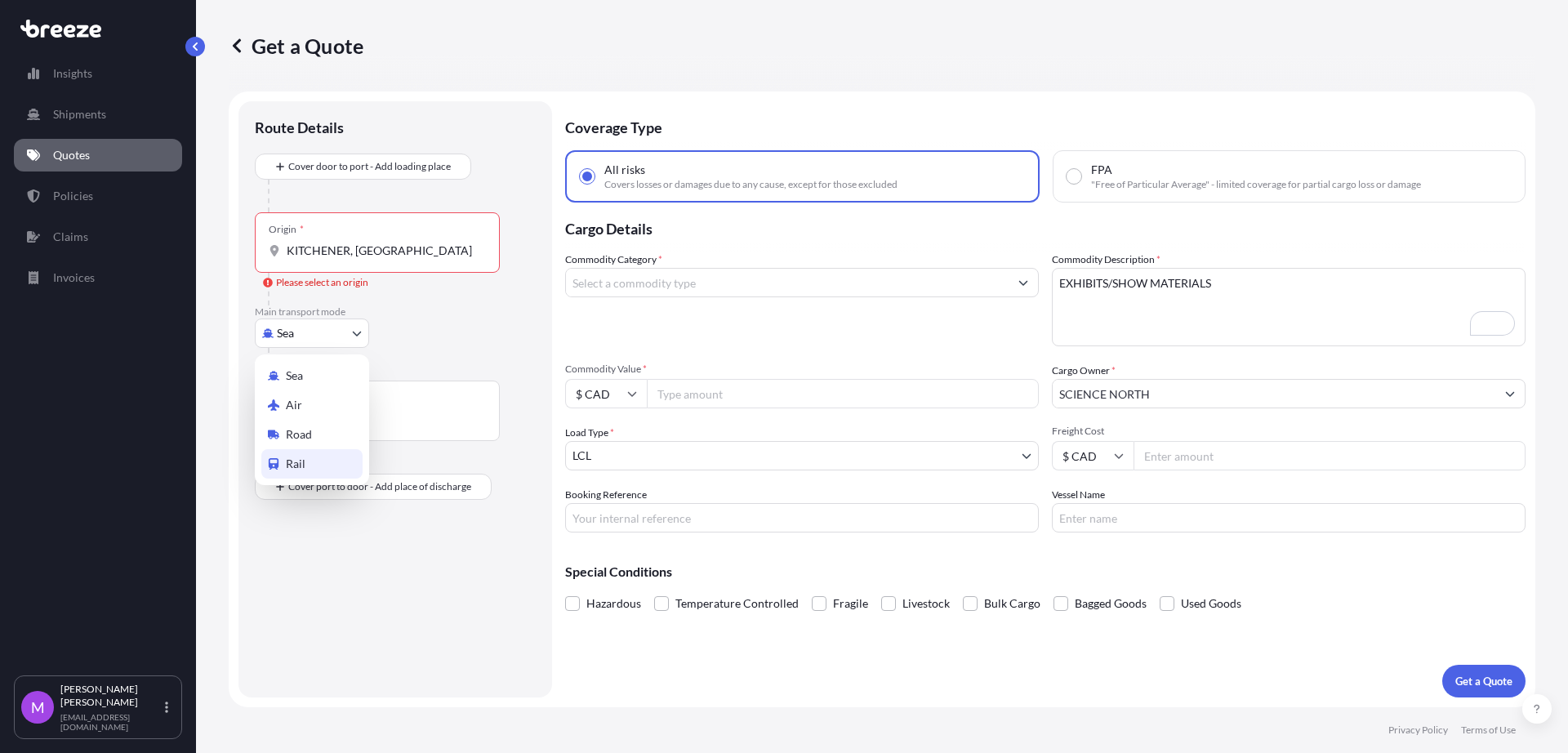
click at [316, 442] on div "Road" at bounding box center [312, 433] width 102 height 29
select select "Road"
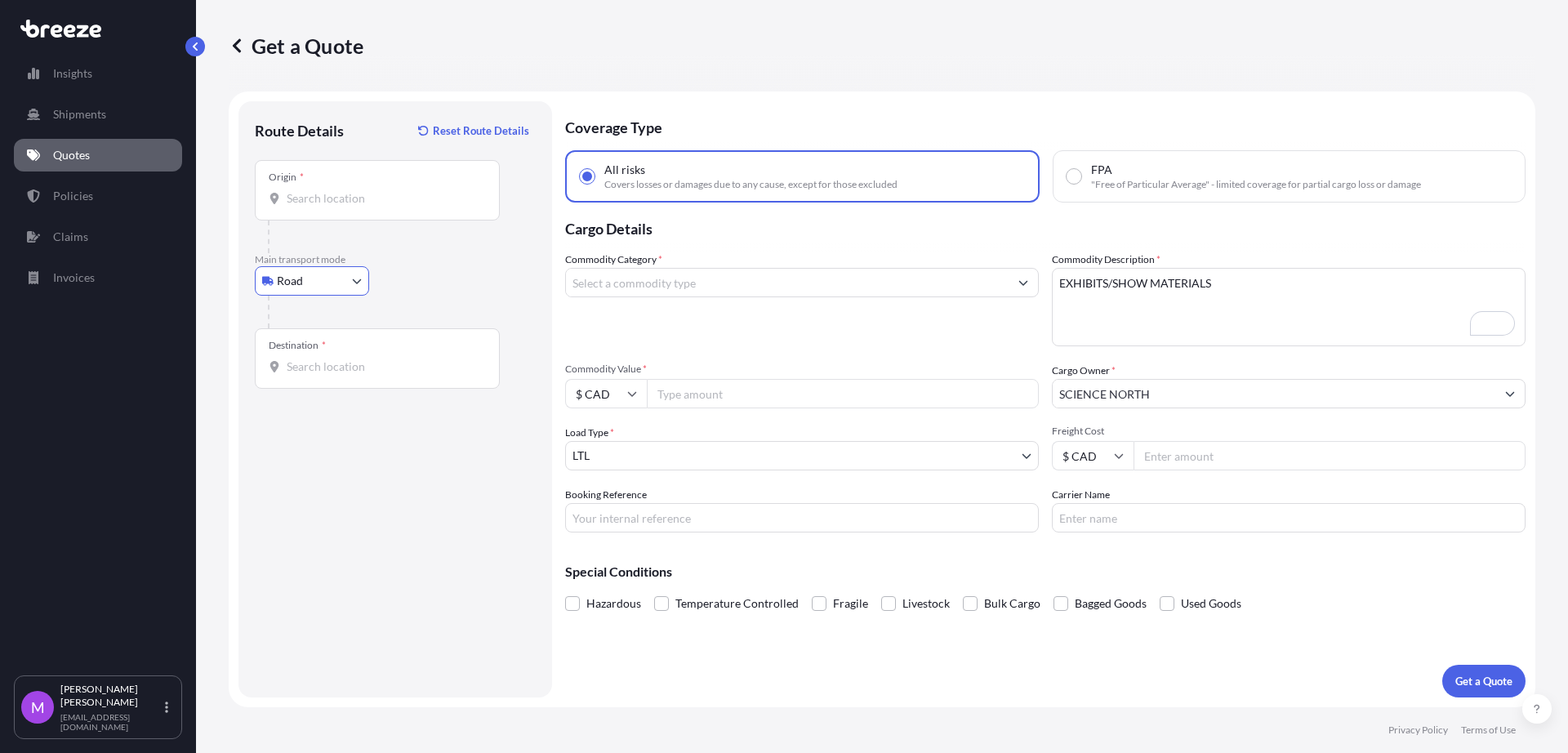
drag, startPoint x: 379, startPoint y: 204, endPoint x: 395, endPoint y: 207, distance: 16.3
click at [380, 206] on div "Origin *" at bounding box center [377, 190] width 245 height 61
click at [380, 206] on input "Origin *" at bounding box center [383, 199] width 193 height 17
paste input "KITCHENER, [GEOGRAPHIC_DATA]"
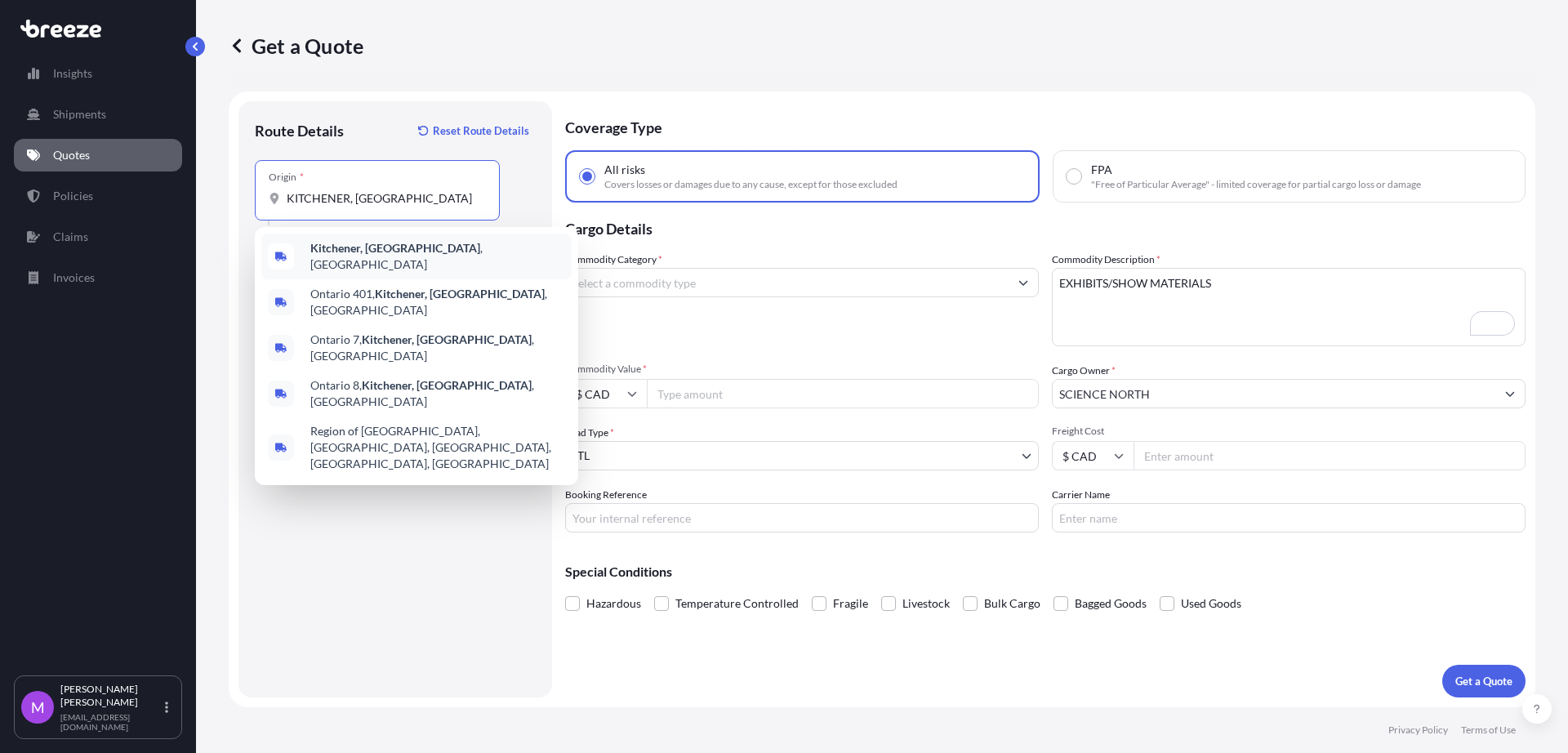
click at [449, 245] on div "Kitchener, [GEOGRAPHIC_DATA] , [GEOGRAPHIC_DATA]" at bounding box center [416, 256] width 310 height 46
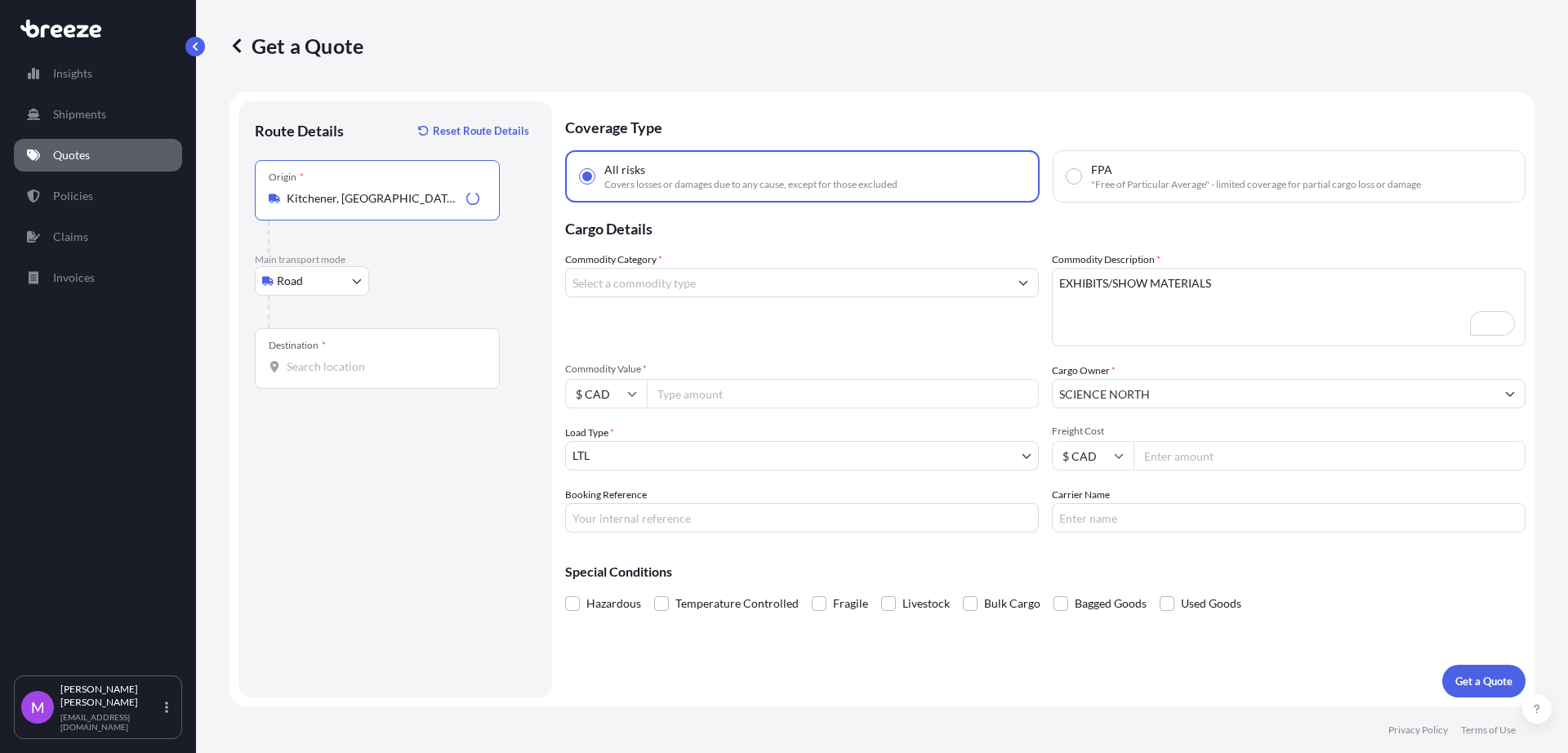
type input "Kitchener, [GEOGRAPHIC_DATA], [GEOGRAPHIC_DATA]"
click at [387, 349] on div "Destination *" at bounding box center [377, 359] width 245 height 61
click at [387, 359] on input "Destination *" at bounding box center [383, 367] width 193 height 17
click at [350, 370] on input "Destination * Please select a destination" at bounding box center [383, 367] width 193 height 17
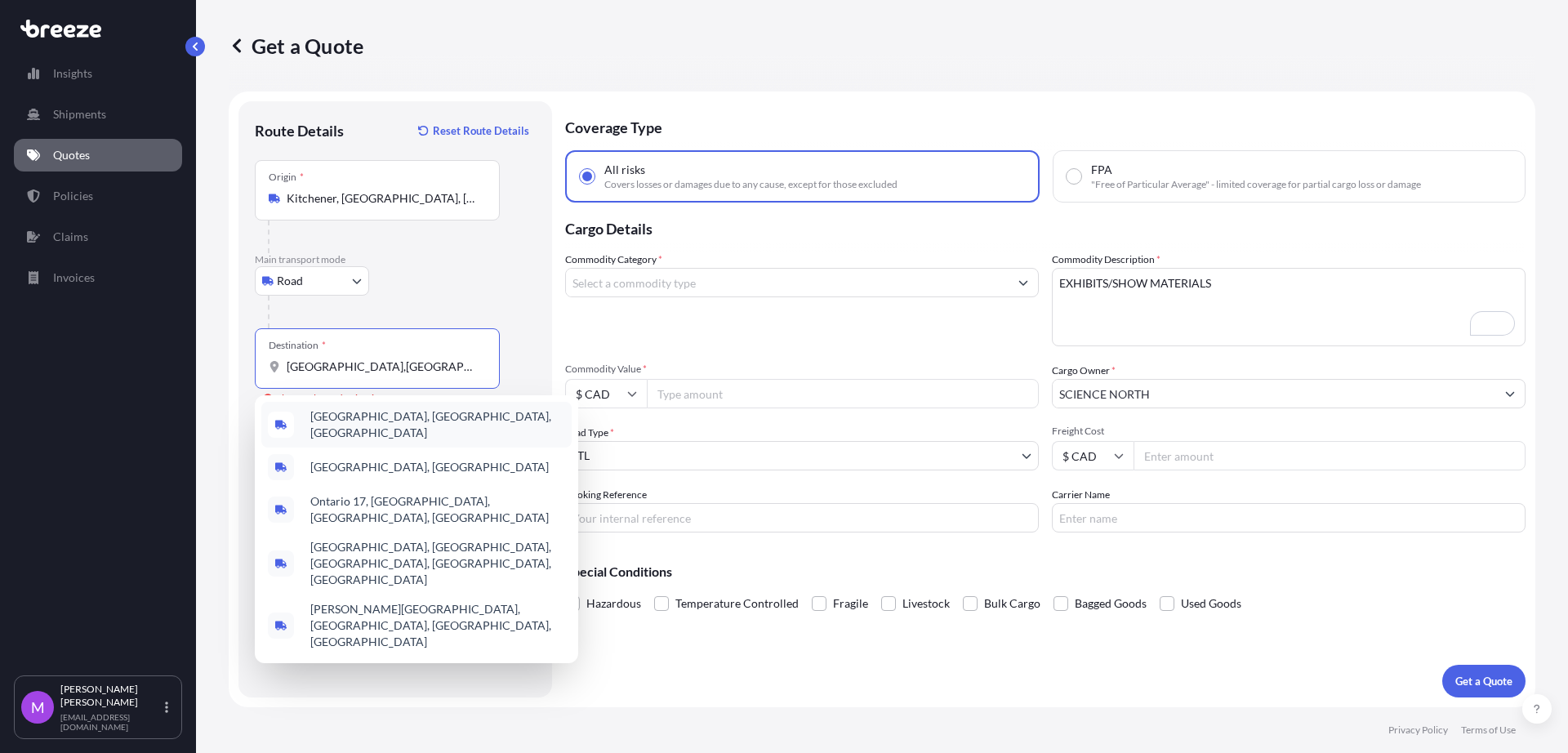
click at [449, 428] on div "[GEOGRAPHIC_DATA], [GEOGRAPHIC_DATA], [GEOGRAPHIC_DATA]" at bounding box center [416, 424] width 310 height 46
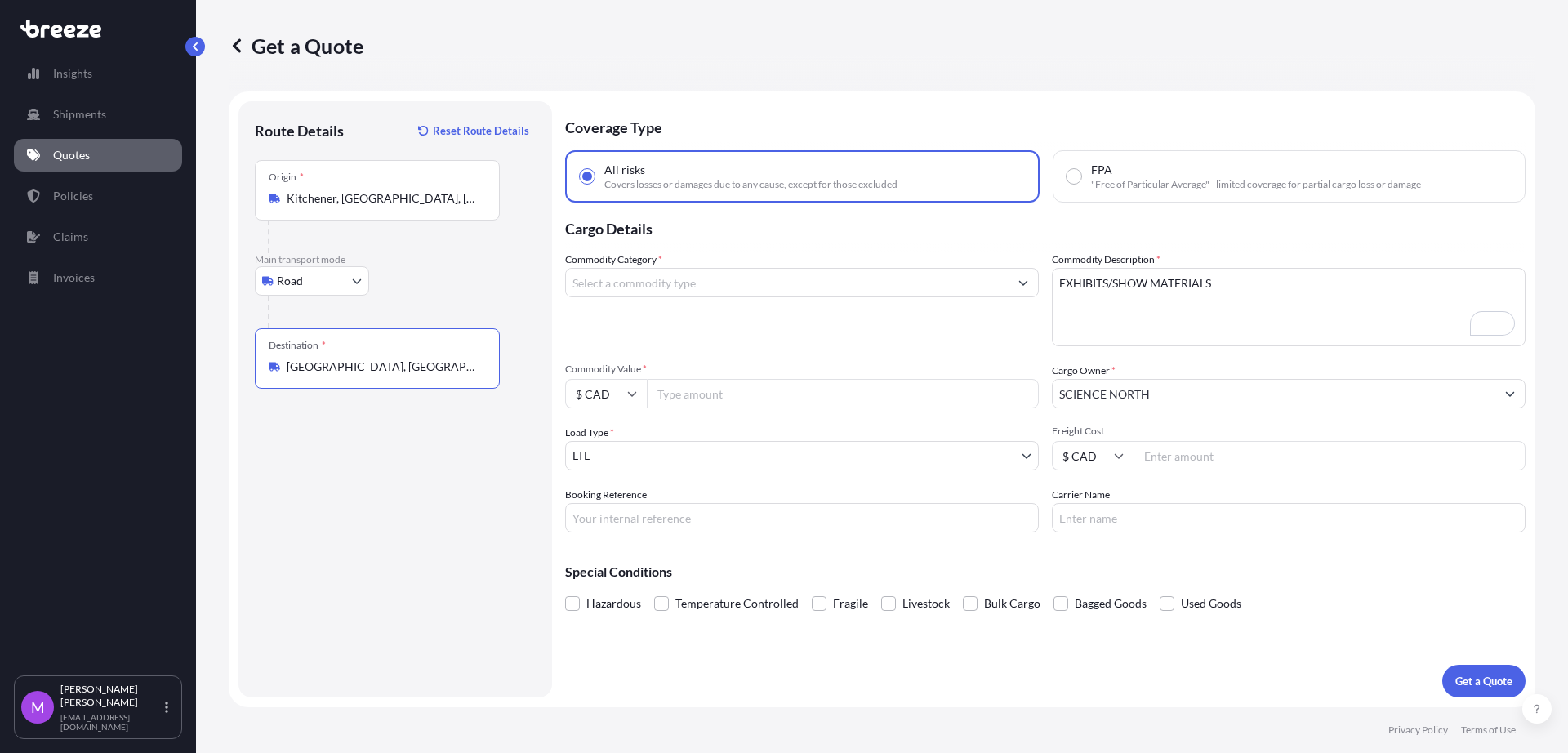
type input "[GEOGRAPHIC_DATA], [GEOGRAPHIC_DATA], [GEOGRAPHIC_DATA]"
click at [420, 544] on div "Route Details Reset Route Details Place of loading Road Road Rail Origin * Kitc…" at bounding box center [395, 399] width 281 height 563
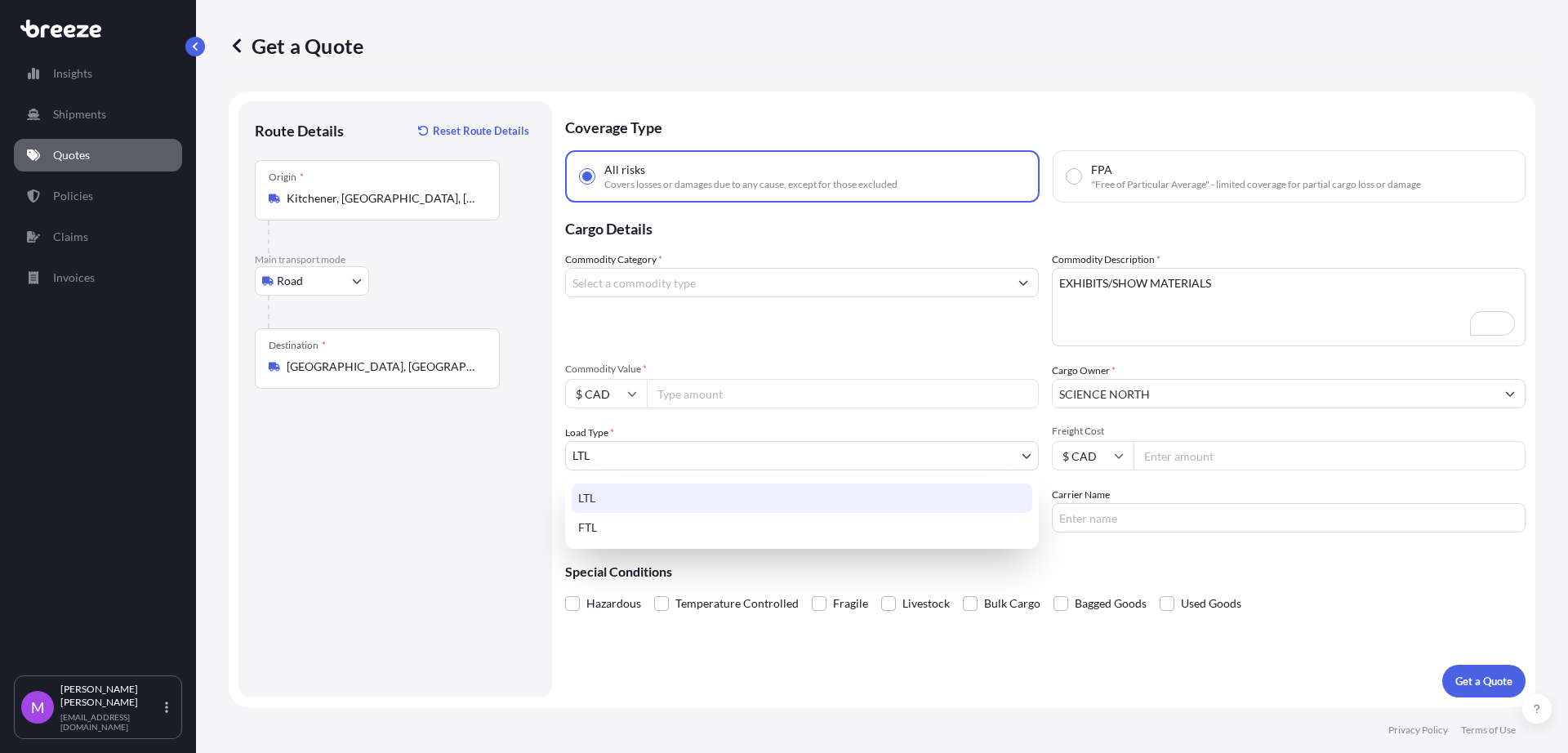
click at [687, 464] on body "5 options available. 0 options available. 5 options available. 0 options availa…" at bounding box center [784, 376] width 1568 height 753
click at [620, 525] on div "FTL" at bounding box center [802, 527] width 461 height 29
select select "2"
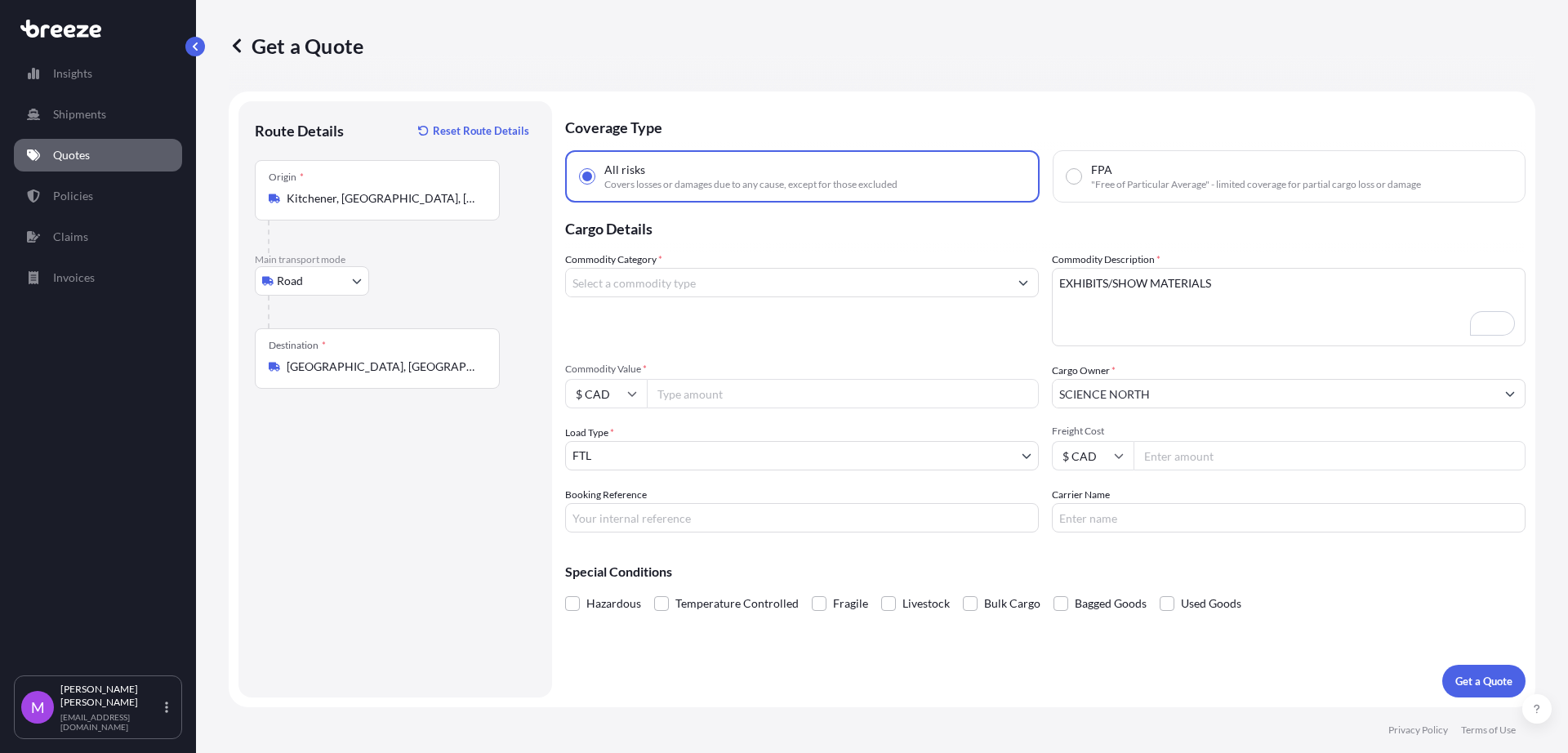
click at [729, 396] on input "Commodity Value *" at bounding box center [842, 393] width 392 height 29
click at [773, 408] on input "Commodity Value *" at bounding box center [842, 393] width 392 height 29
paste input "222223"
type input "222223"
click at [697, 527] on input "Booking Reference" at bounding box center [801, 518] width 474 height 29
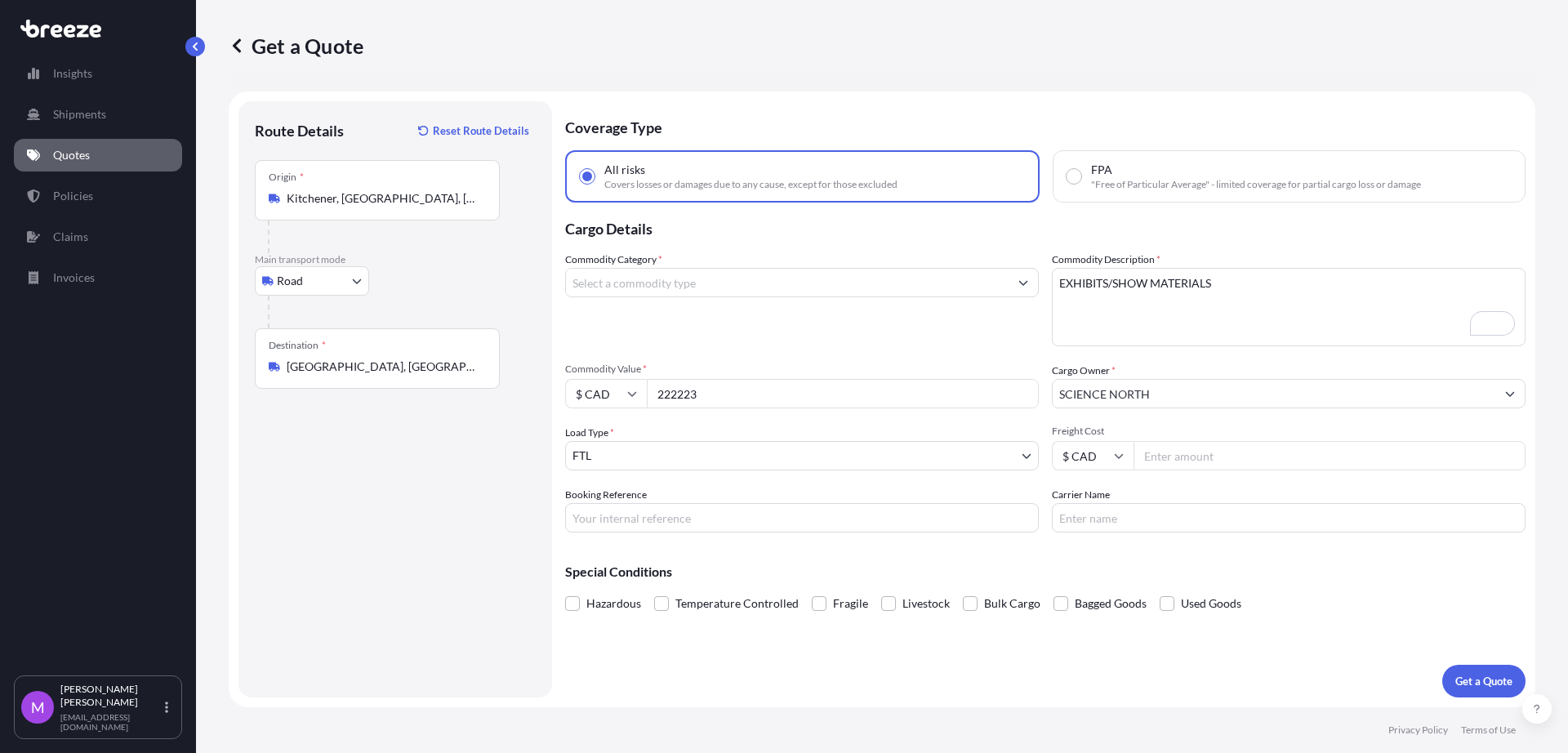
drag, startPoint x: 725, startPoint y: 518, endPoint x: 741, endPoint y: 523, distance: 16.8
click at [727, 518] on input "Booking Reference" at bounding box center [801, 518] width 474 height 29
paste input "Q0001542"
type input "Q0001542"
click at [1234, 523] on input "Carrier Name" at bounding box center [1288, 518] width 474 height 29
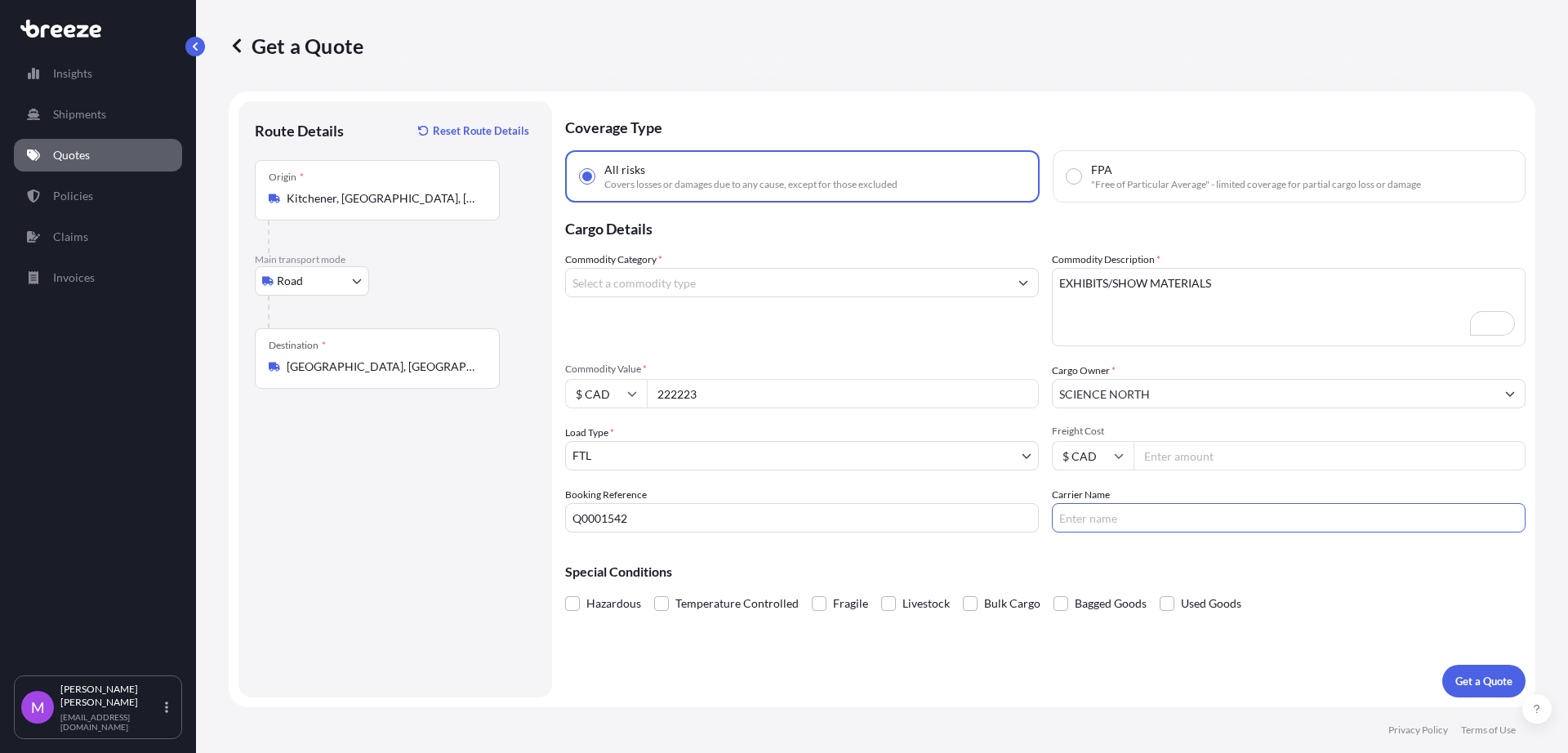
click at [763, 277] on input "Commodity Category *" at bounding box center [787, 282] width 443 height 29
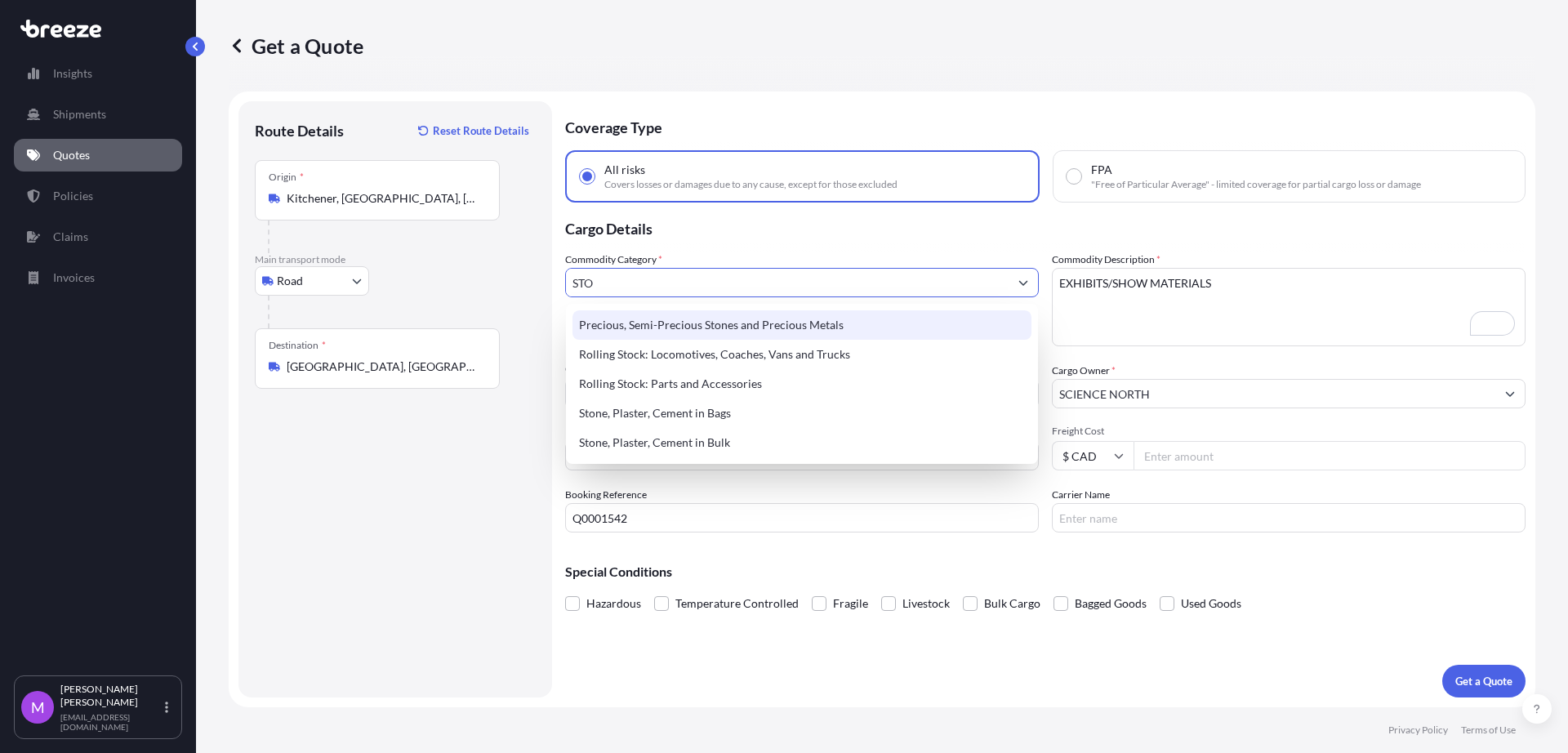
drag, startPoint x: 679, startPoint y: 280, endPoint x: 497, endPoint y: 277, distance: 182.0
click at [497, 277] on form "Route Details Reset Route Details Place of loading Road Road Rail Origin * Kitc…" at bounding box center [882, 399] width 1307 height 616
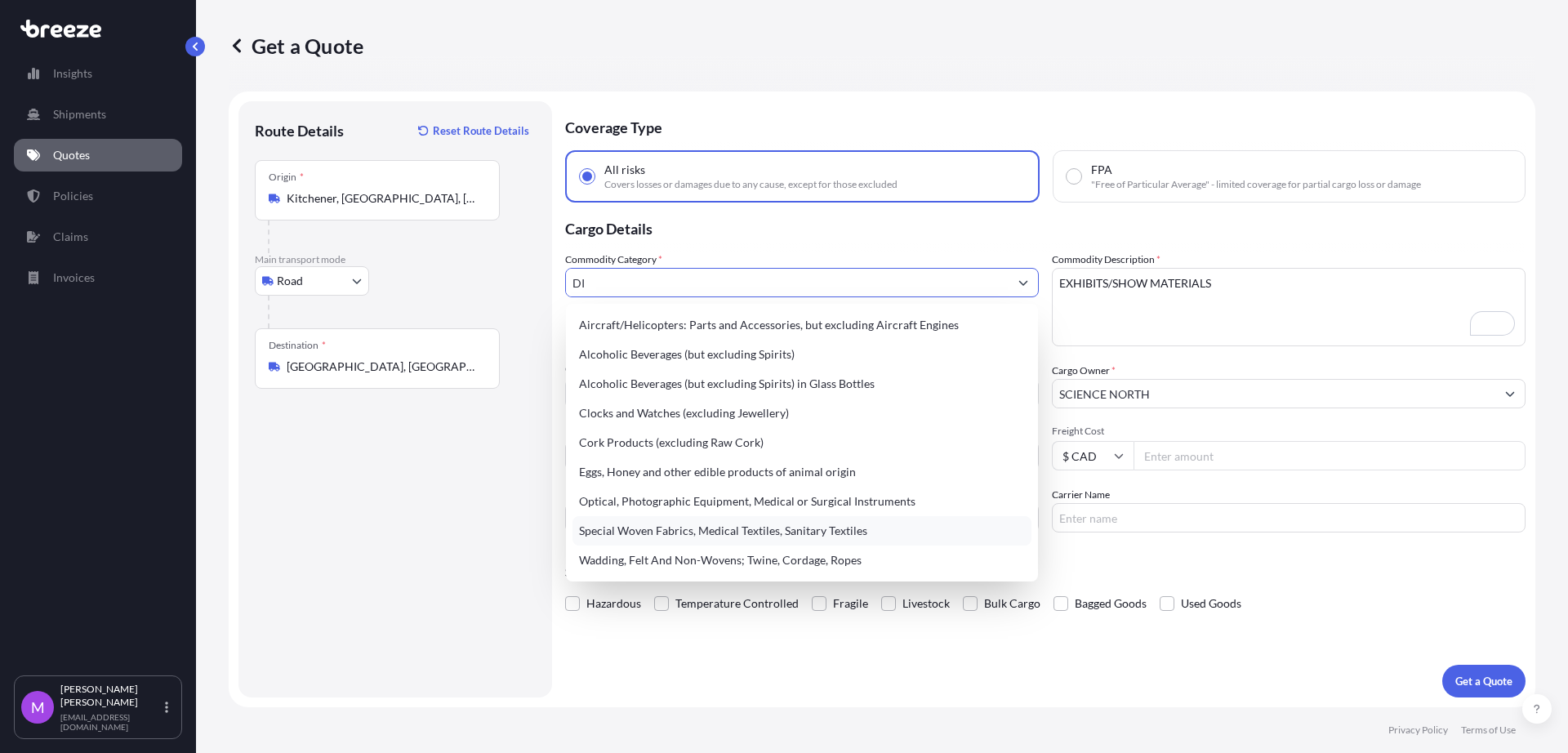
type input "DIS"
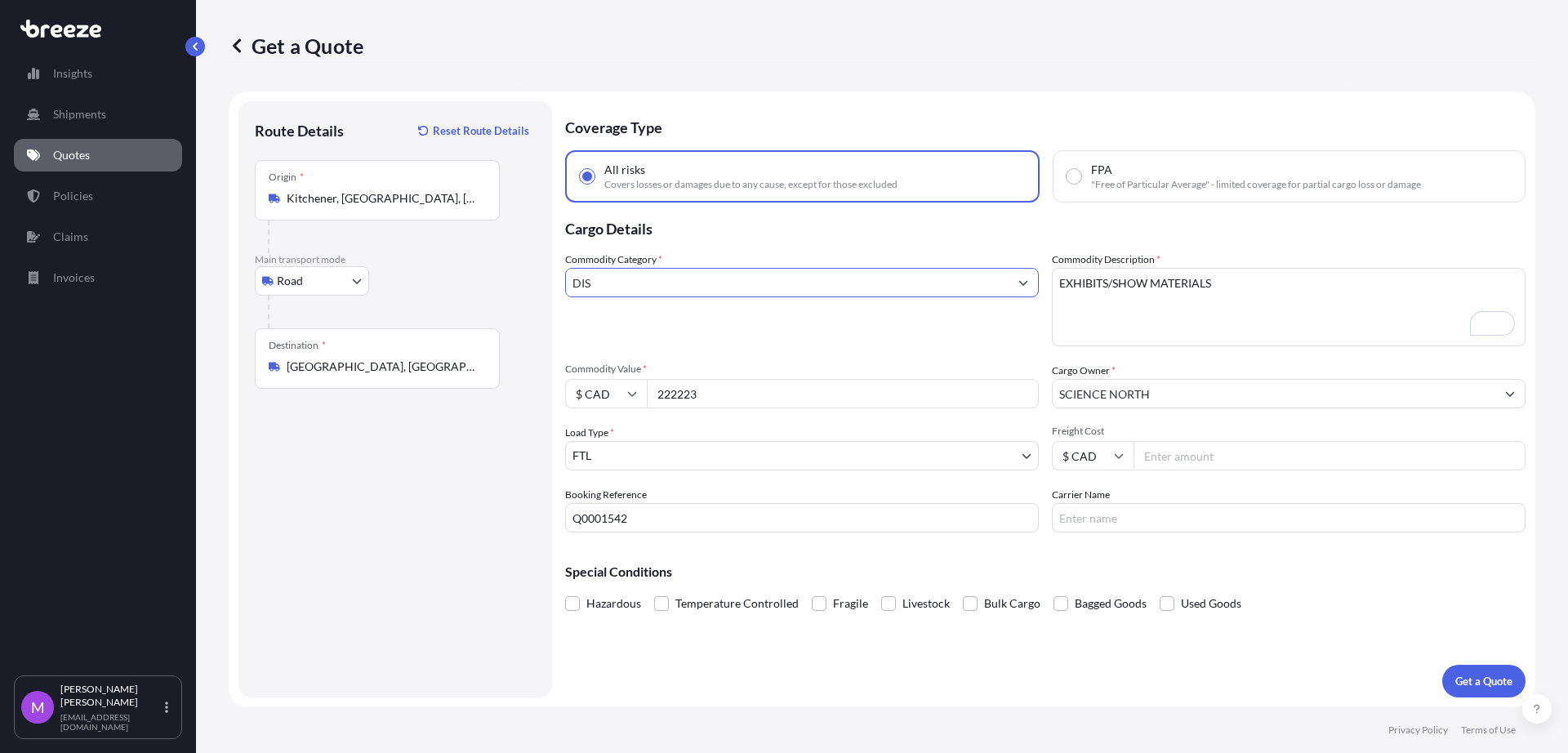
drag, startPoint x: 641, startPoint y: 280, endPoint x: 549, endPoint y: 289, distance: 92.4
click at [549, 287] on form "Route Details Reset Route Details Place of loading Road Road Rail Origin * Kitc…" at bounding box center [882, 399] width 1307 height 616
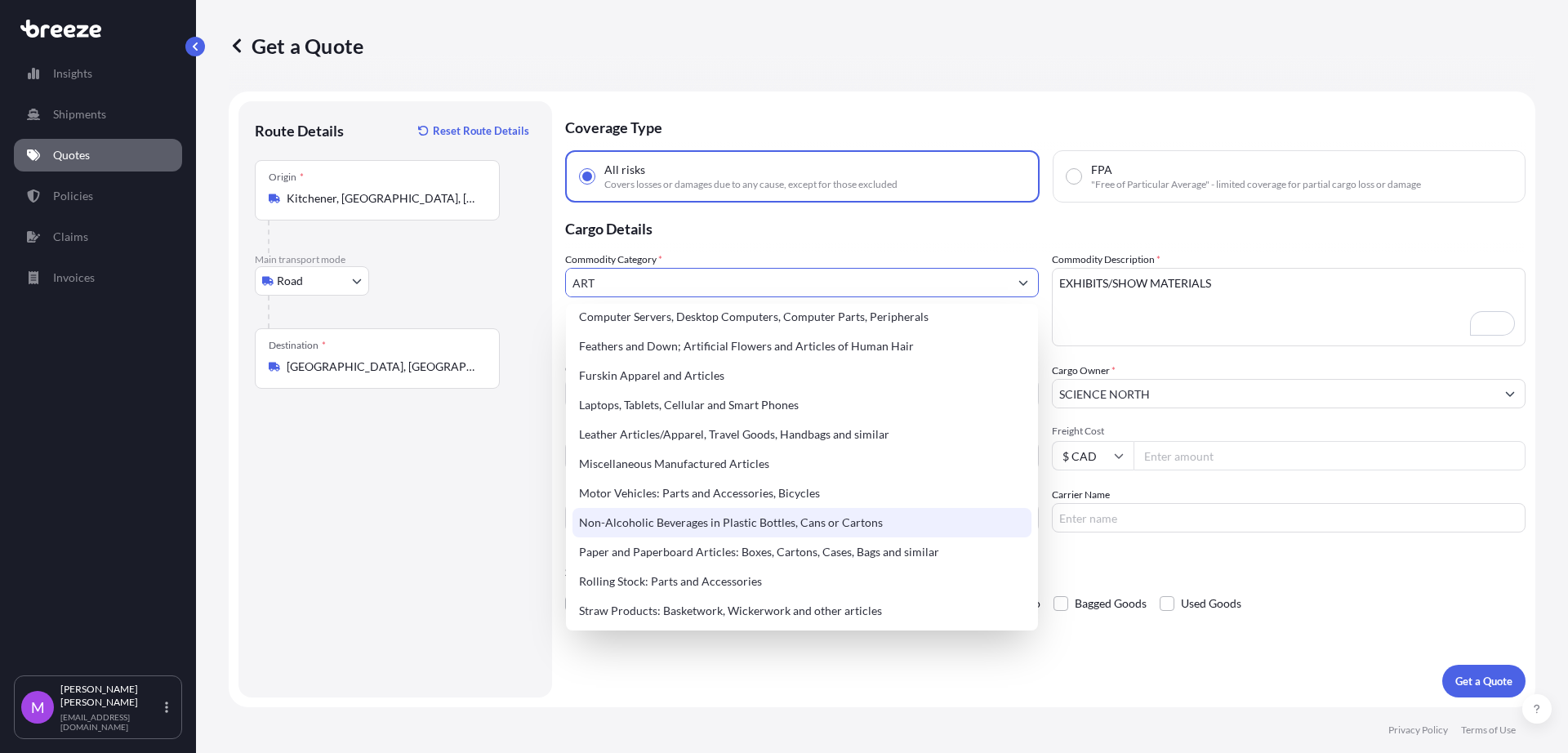
scroll to position [98, 0]
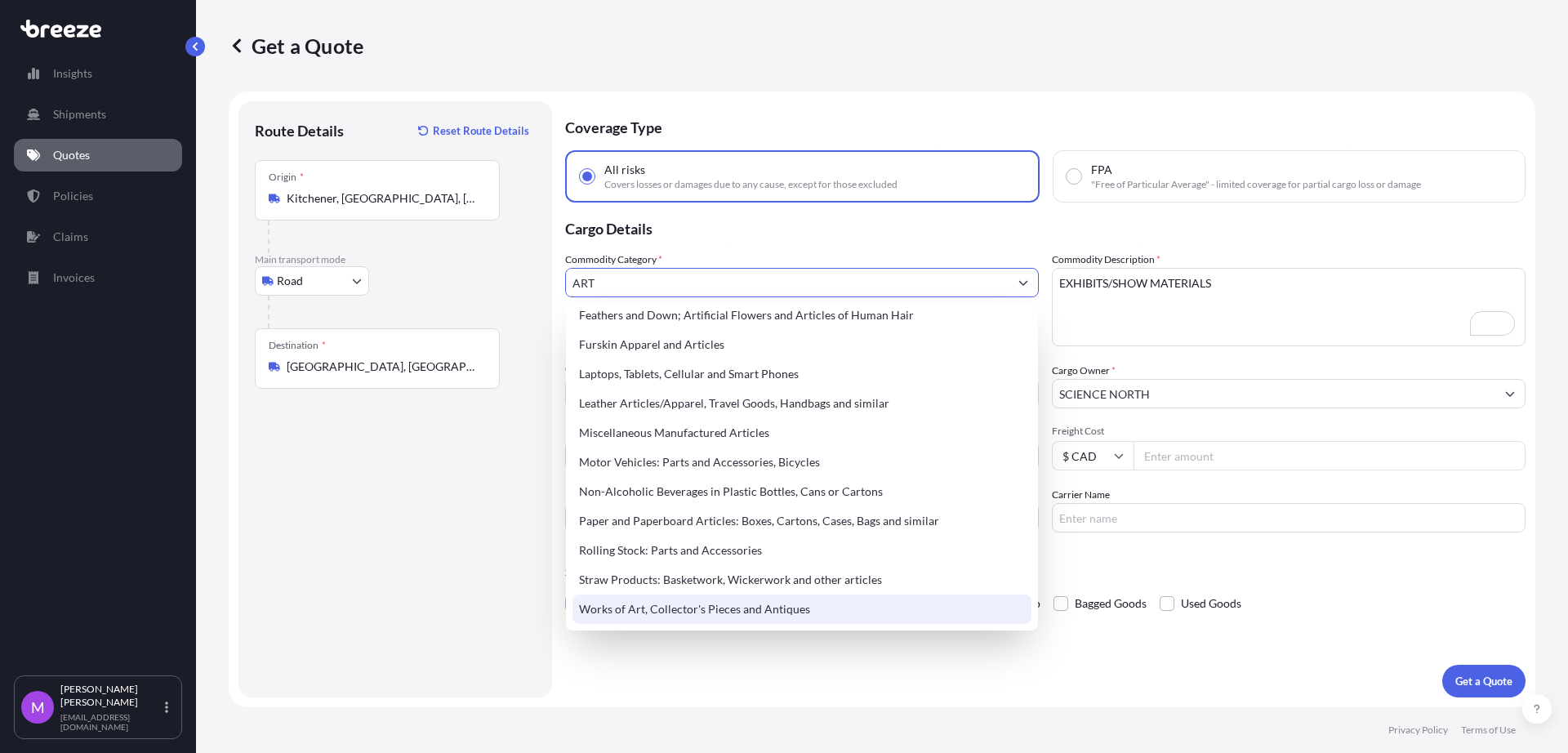
click at [904, 628] on div "Aircraft/Helicopters: Parts and Accessories, but excluding Aircraft Engines Boa…" at bounding box center [801, 467] width 472 height 327
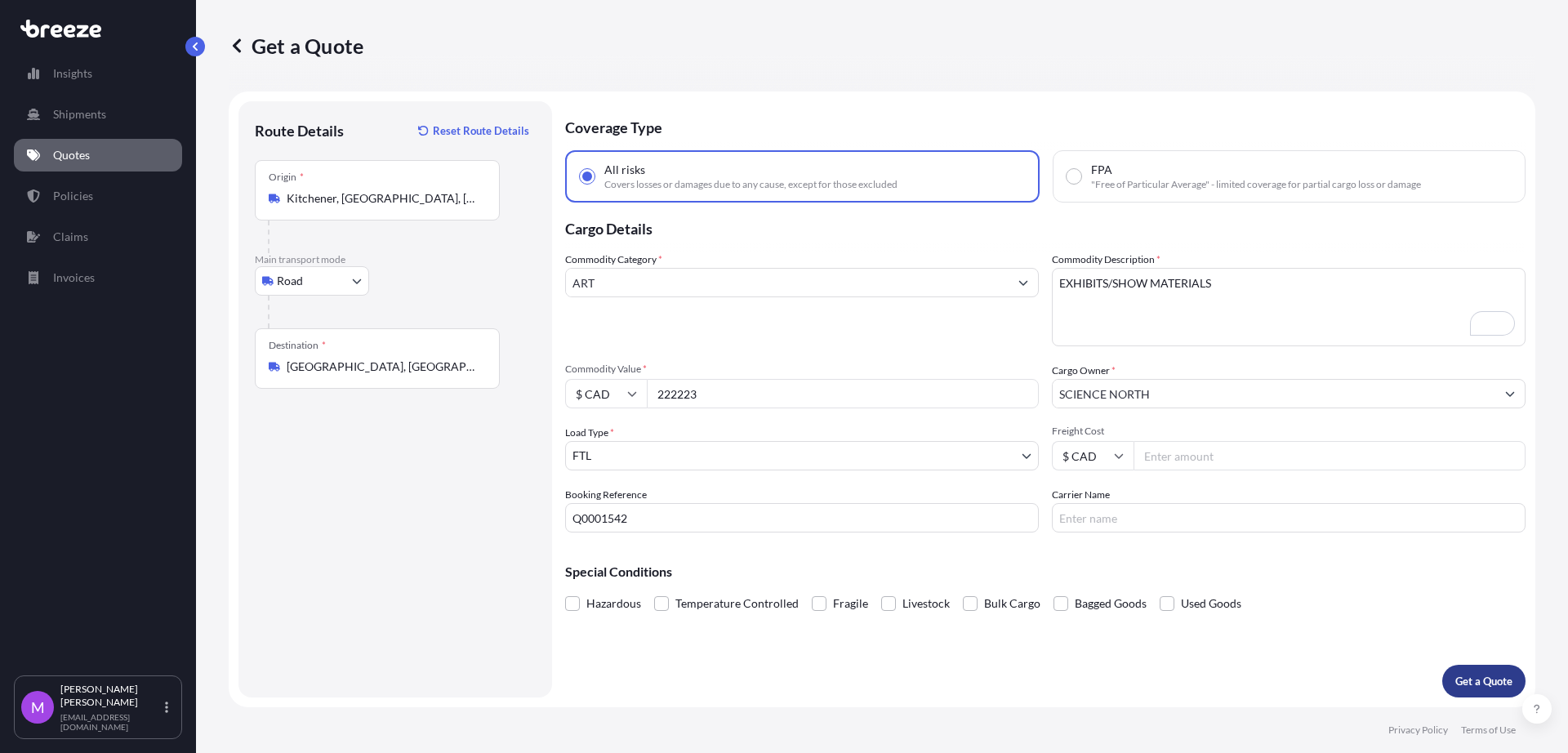
click at [1493, 685] on p "Get a Quote" at bounding box center [1484, 681] width 57 height 17
click at [692, 297] on span "Please select a commodity category" at bounding box center [801, 305] width 474 height 17
click at [679, 287] on input "ART" at bounding box center [787, 282] width 443 height 29
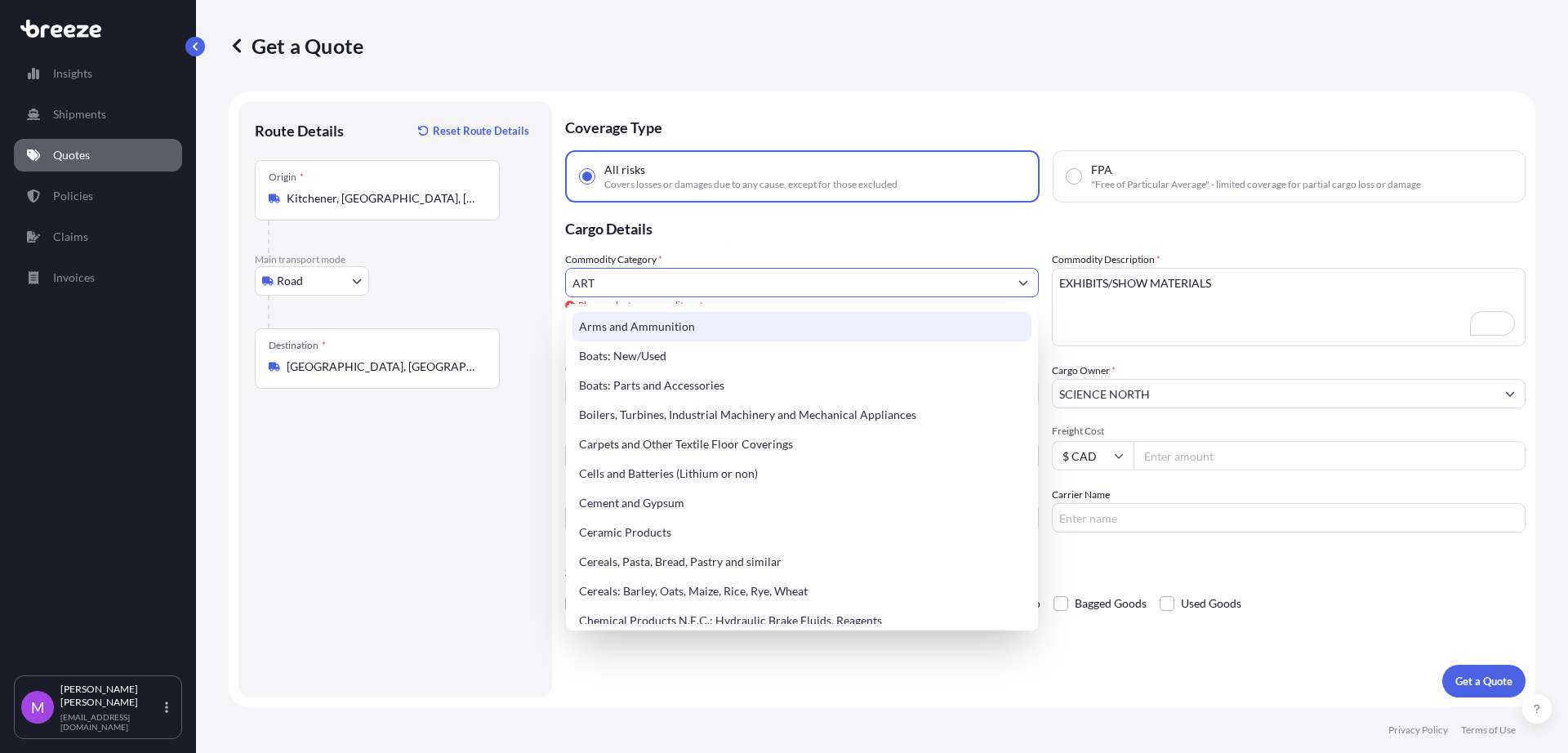
scroll to position [0, 0]
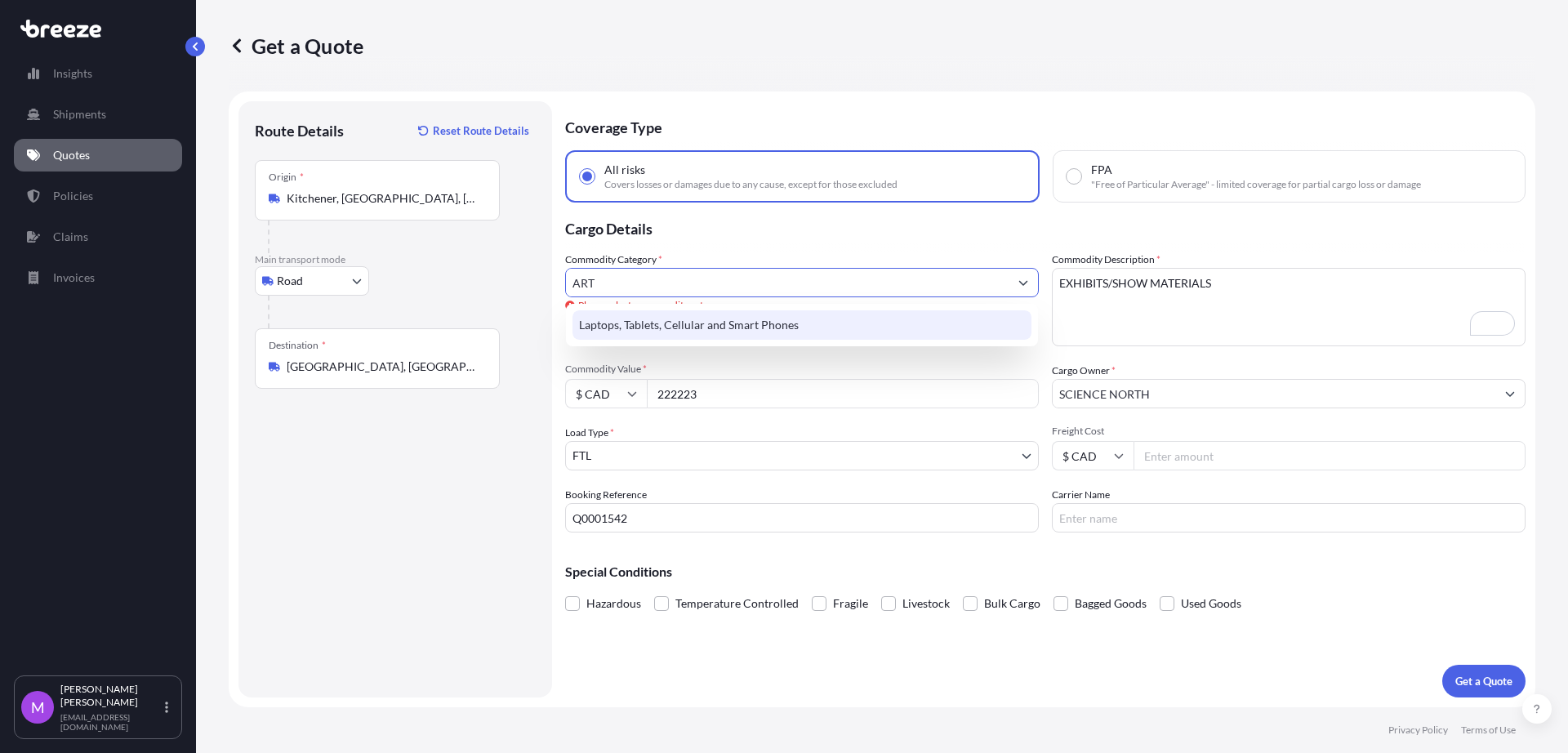
drag, startPoint x: 712, startPoint y: 290, endPoint x: 518, endPoint y: 286, distance: 194.0
click at [518, 286] on form "Route Details Reset Route Details Place of loading Road Road Rail Origin * Kitc…" at bounding box center [882, 399] width 1307 height 616
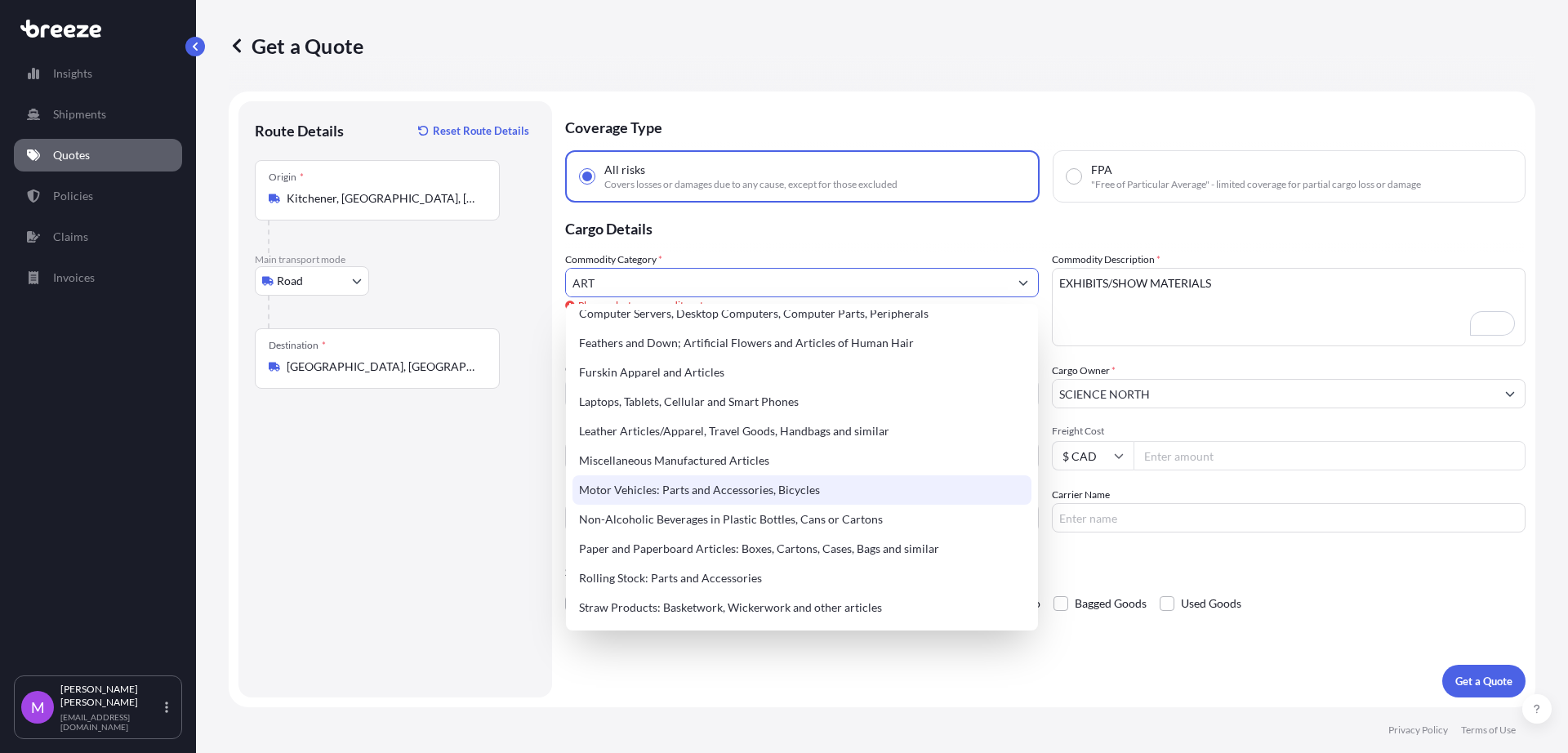
scroll to position [98, 0]
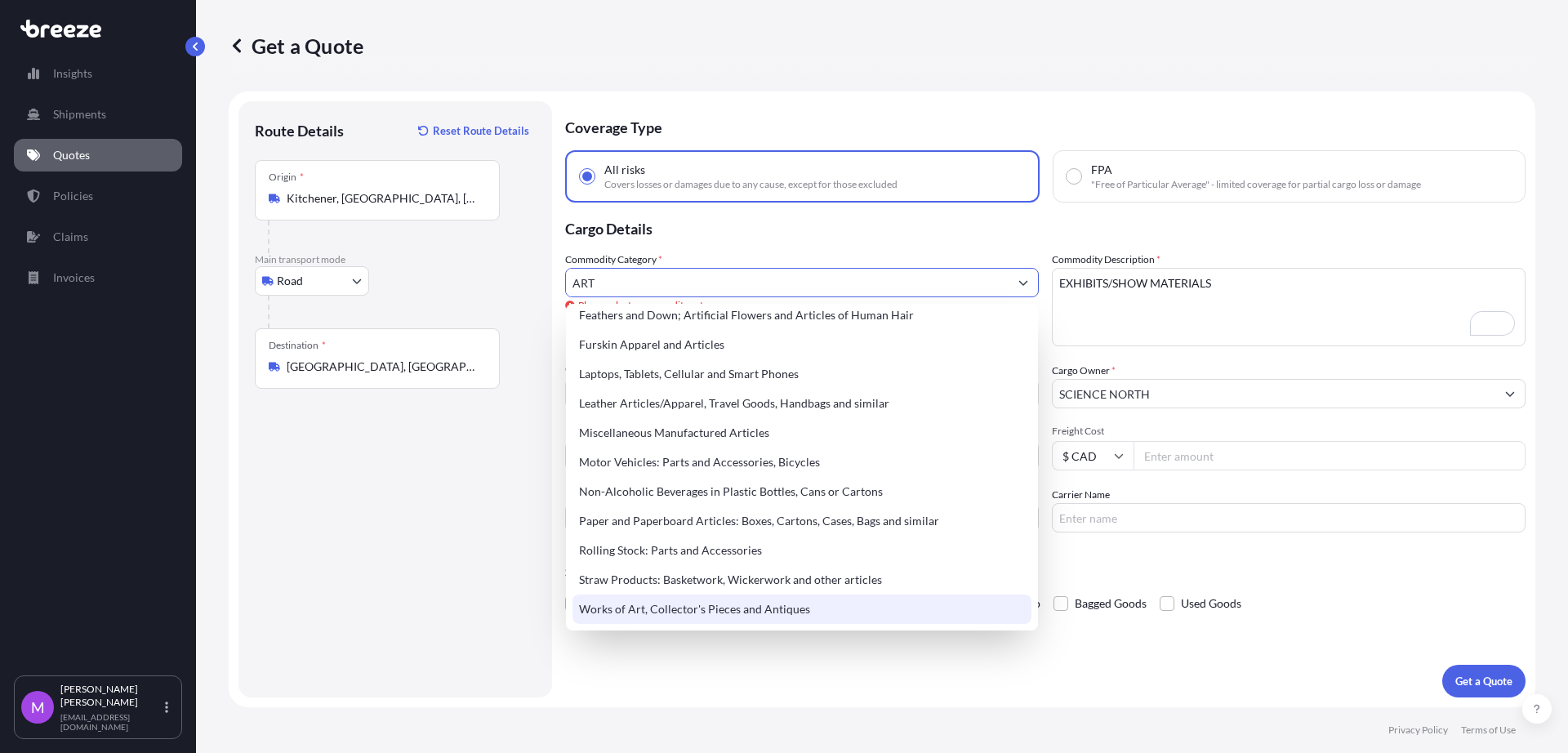
click at [726, 616] on div "Works of Art, Collector's Pieces and Antiques" at bounding box center [802, 608] width 459 height 29
type input "Works of Art, Collector's Pieces and Antiques"
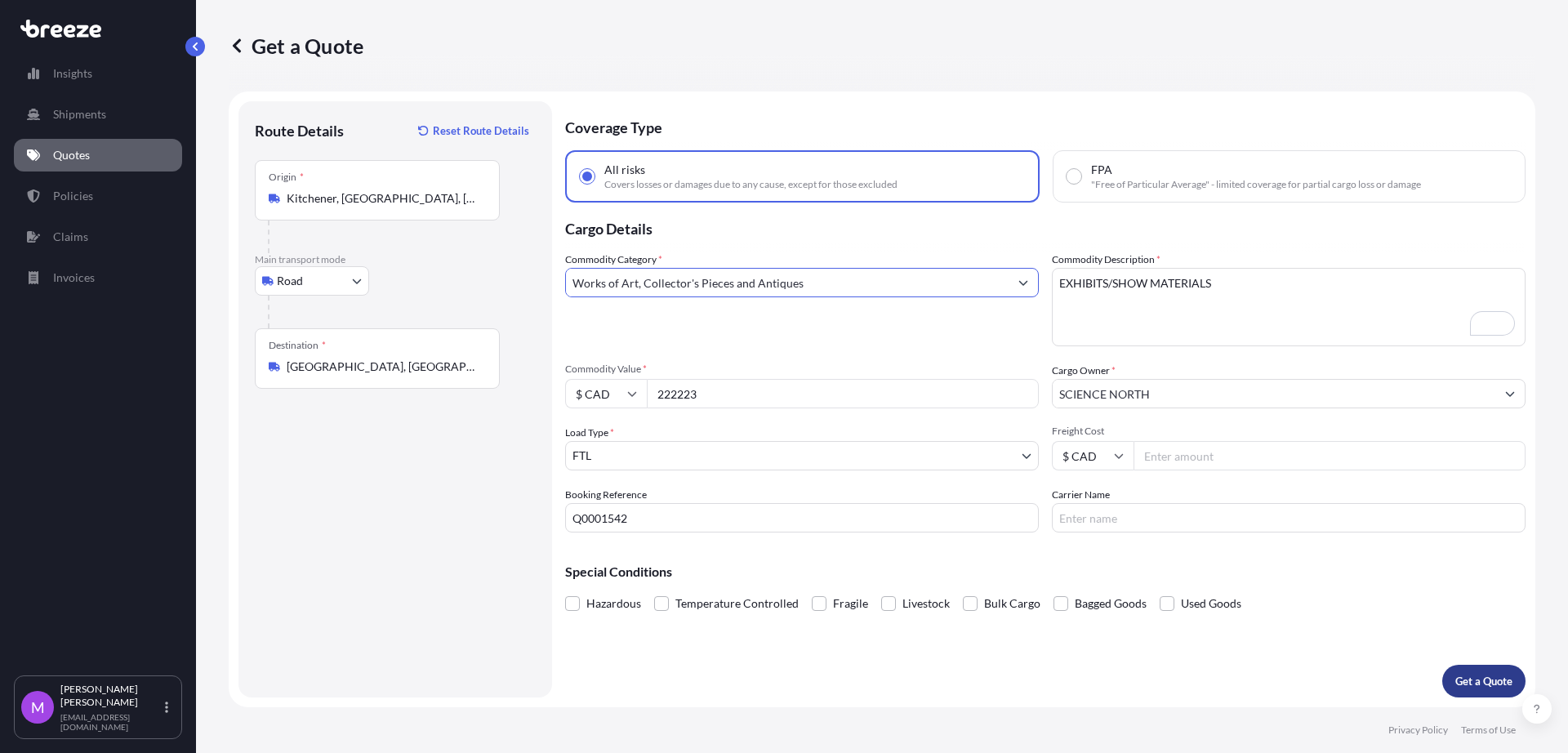
click at [1478, 673] on p "Get a Quote" at bounding box center [1484, 681] width 57 height 17
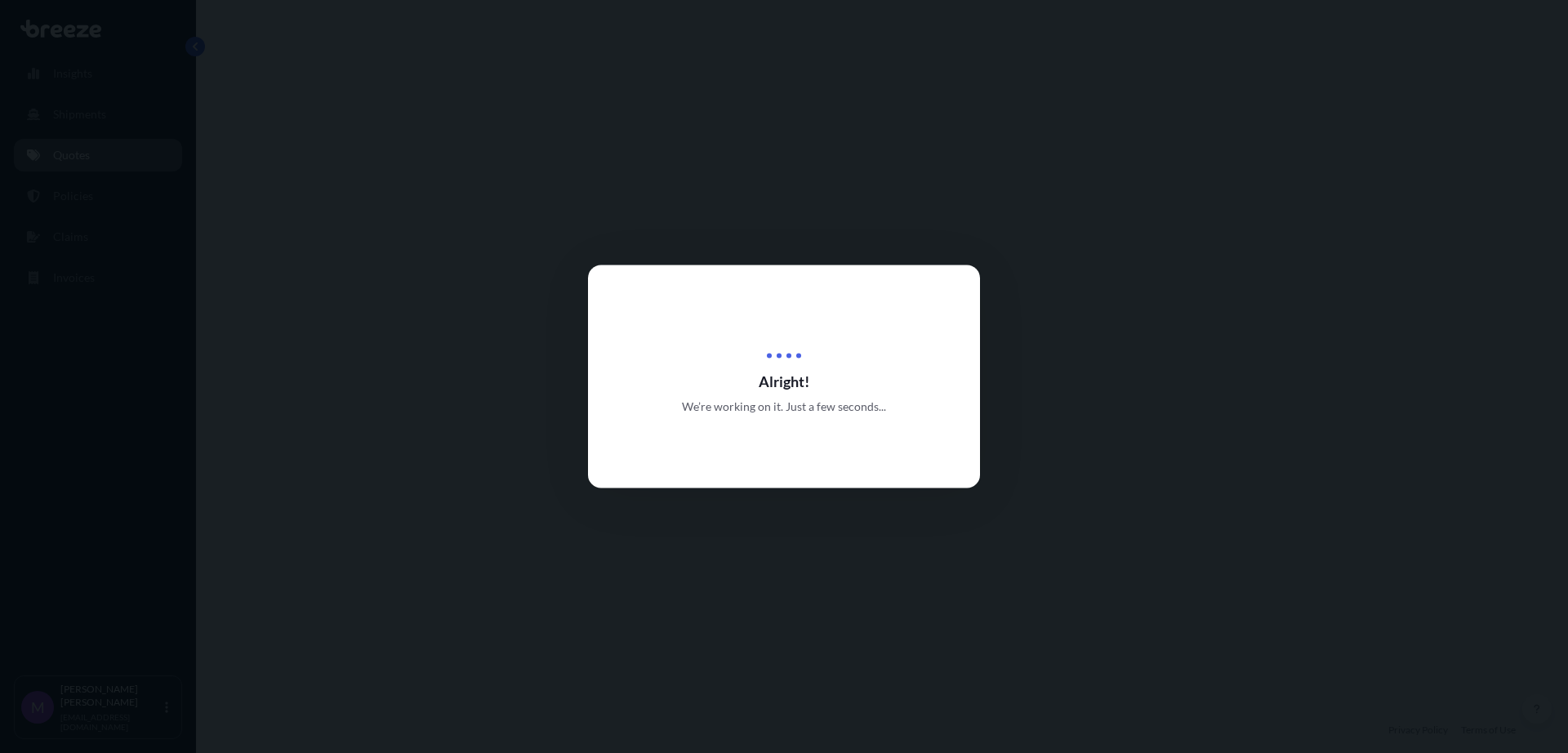
select select "Road"
select select "2"
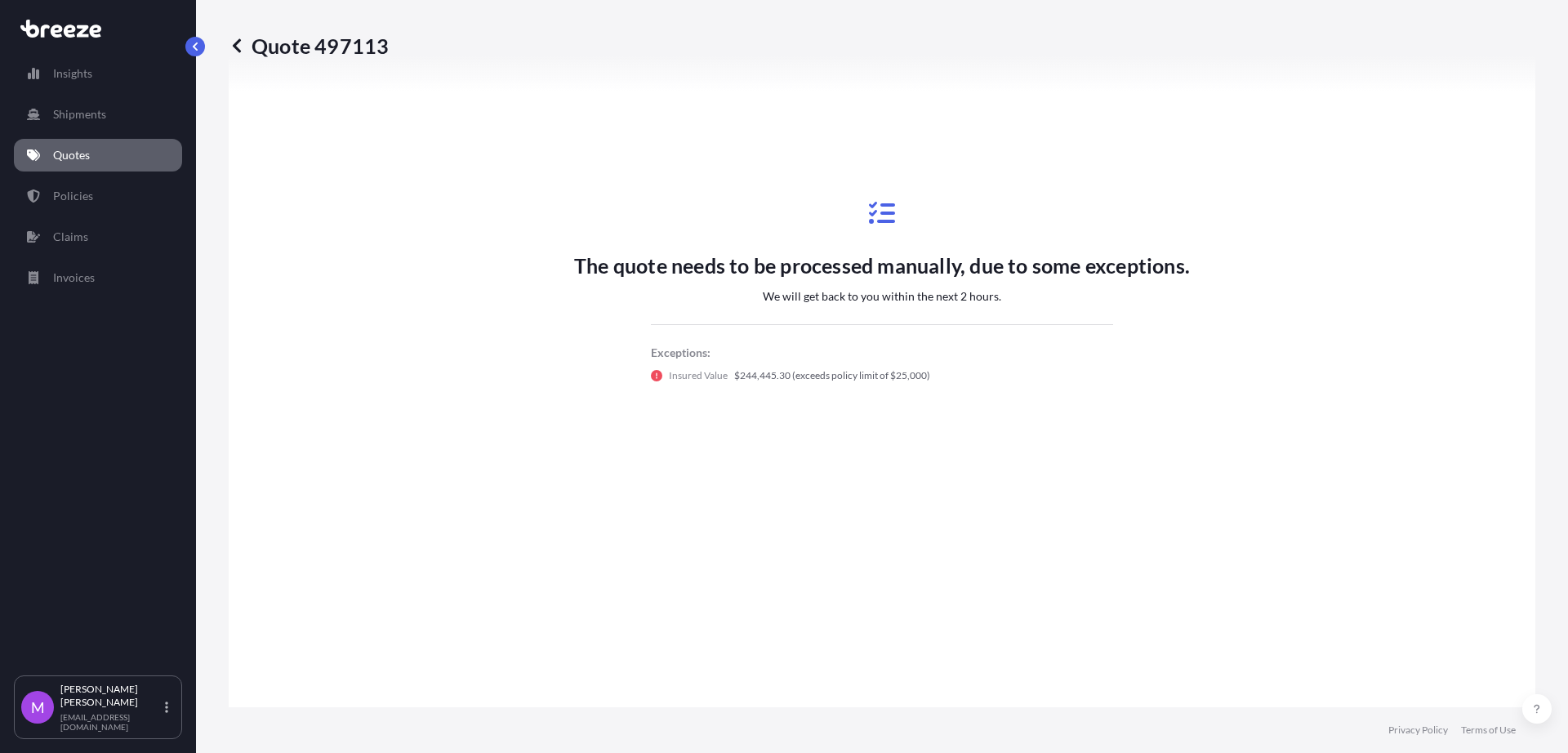
scroll to position [793, 0]
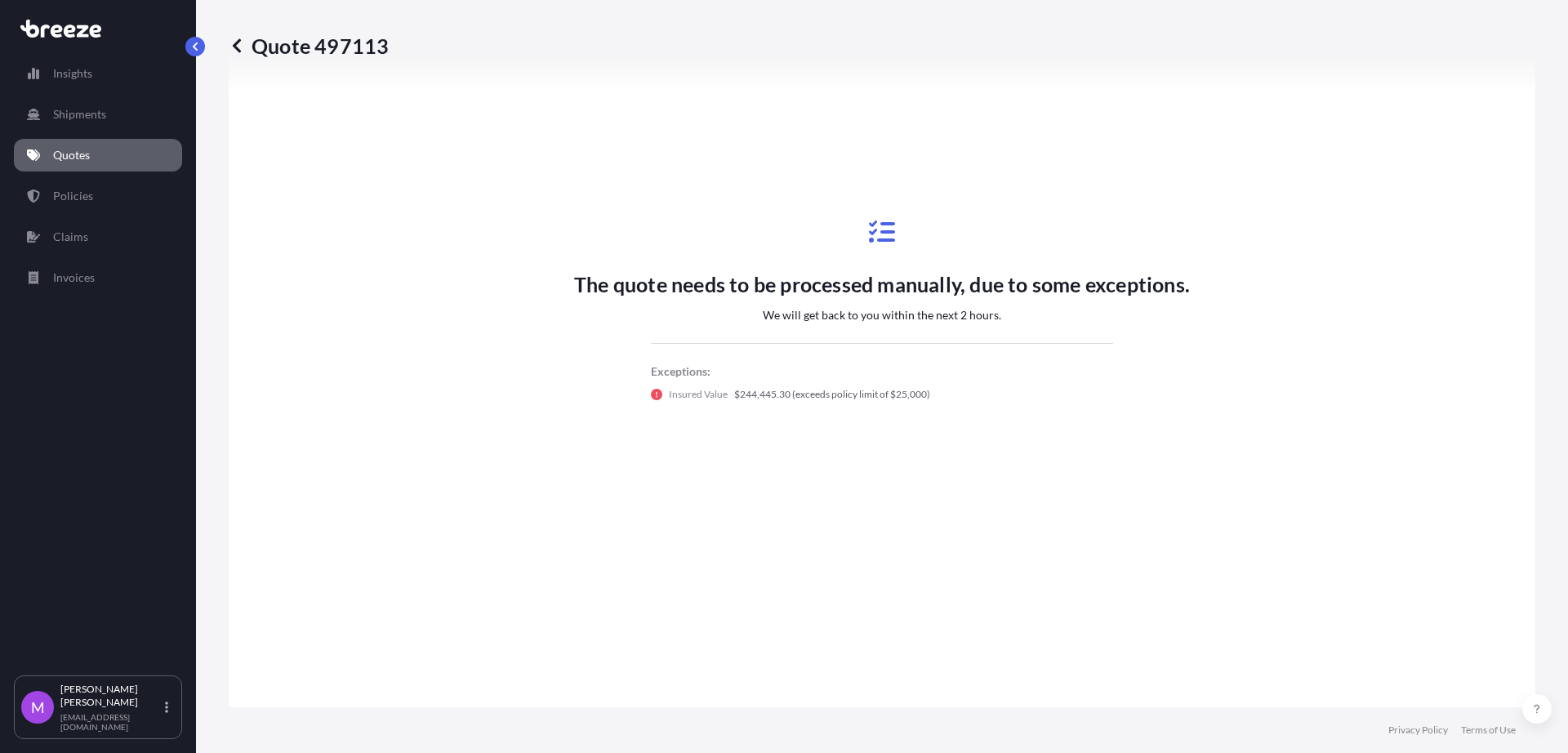
click at [1352, 413] on div "The quote needs to be processed manually, due to some exceptions. We will get b…" at bounding box center [881, 310] width 1261 height 812
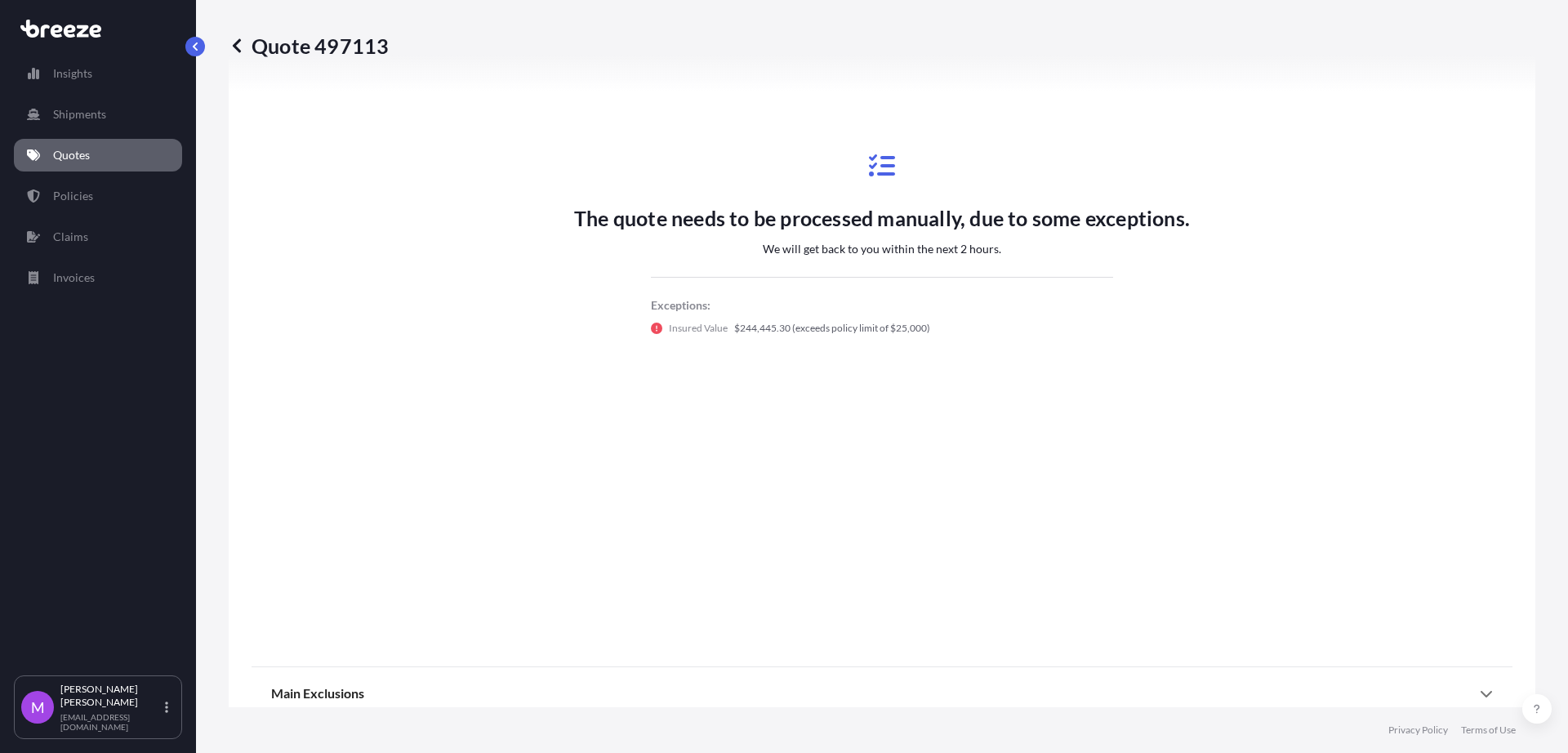
scroll to position [895, 0]
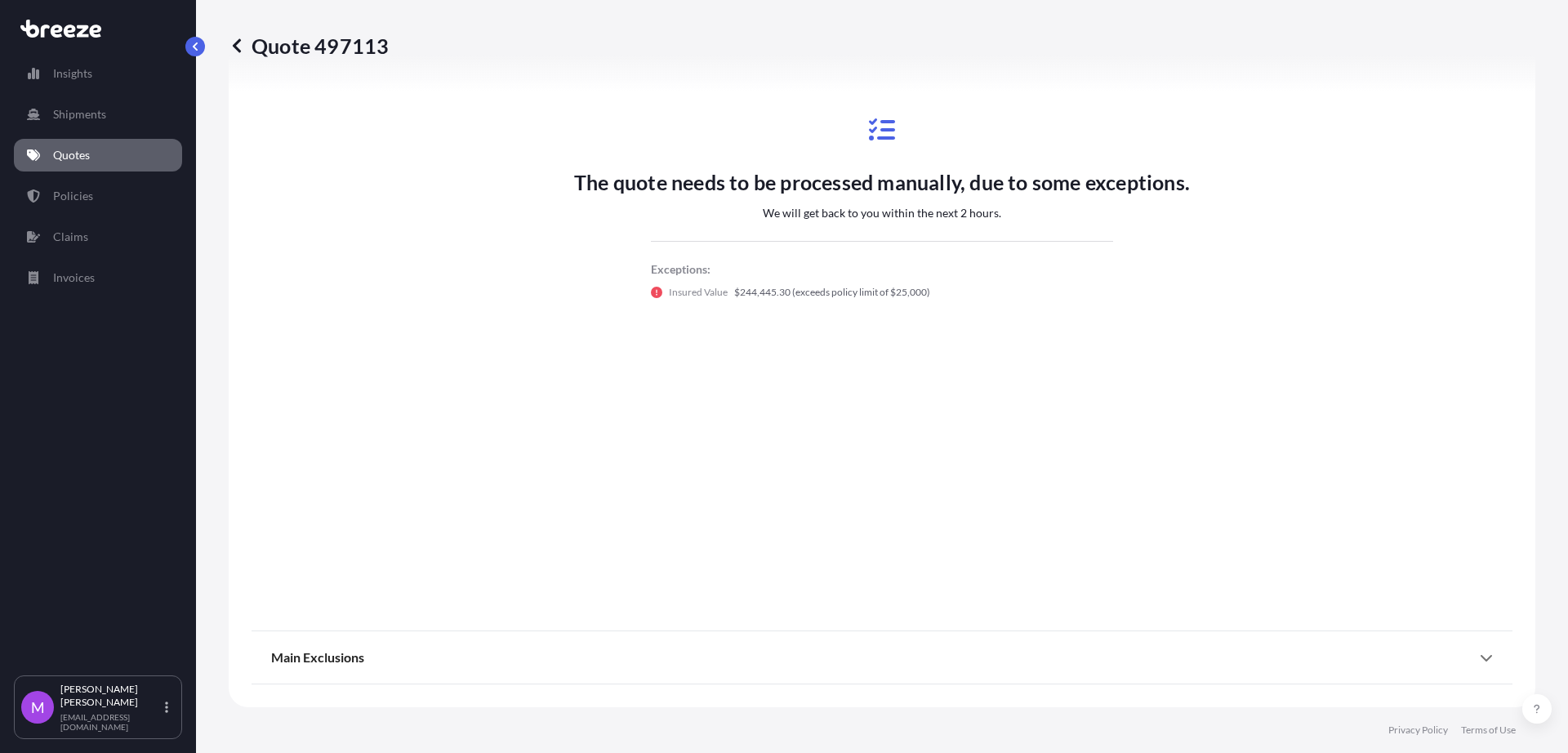
drag, startPoint x: 462, startPoint y: 560, endPoint x: 868, endPoint y: 442, distance: 422.8
click at [463, 560] on div "The quote needs to be processed manually, due to some exceptions. We will get b…" at bounding box center [881, 208] width 1261 height 812
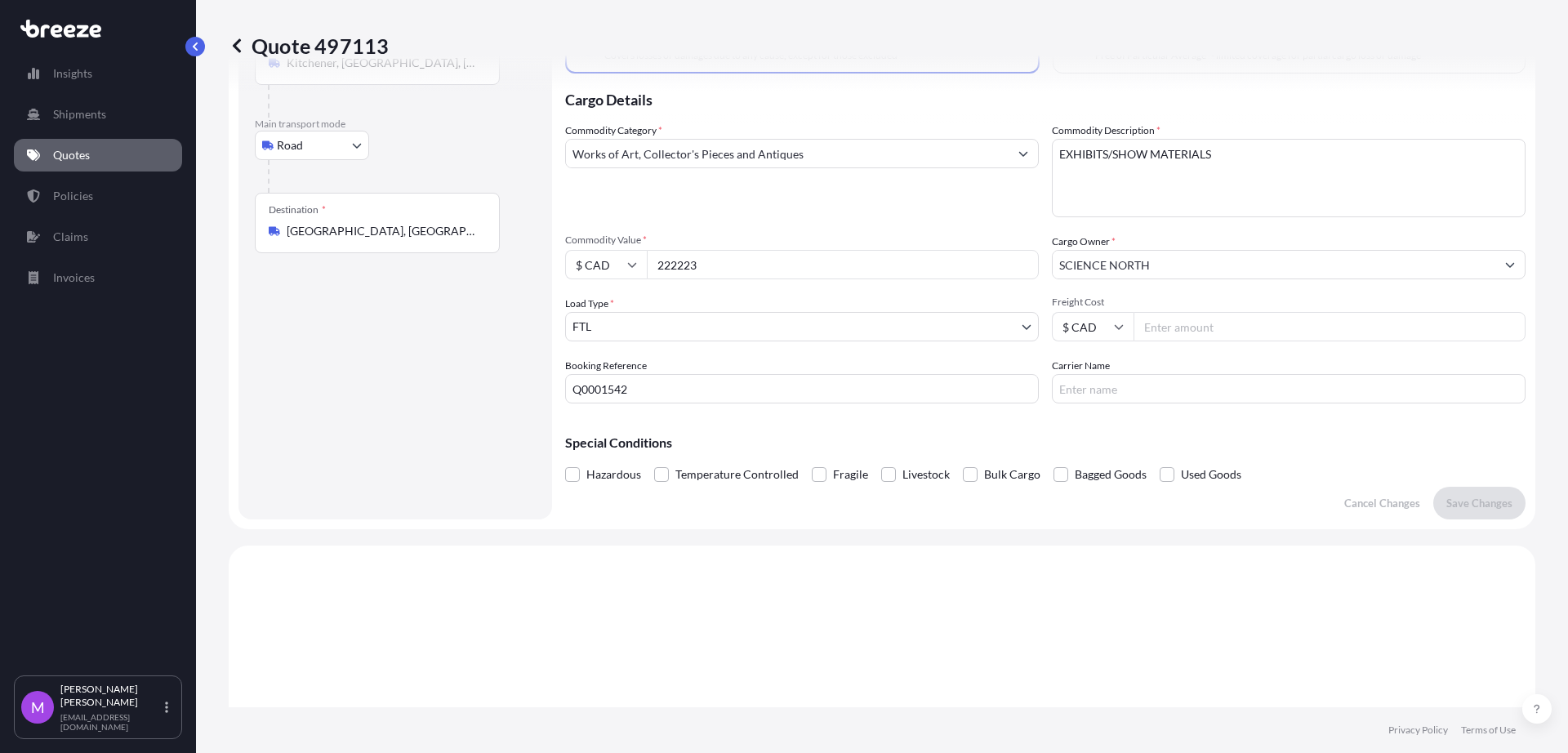
scroll to position [0, 0]
